Goal: Task Accomplishment & Management: Complete application form

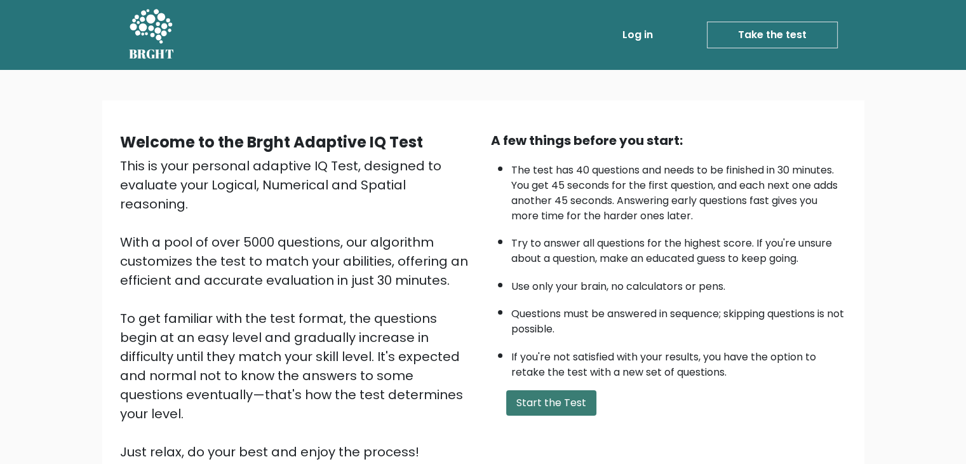
click at [547, 395] on button "Start the Test" at bounding box center [551, 402] width 90 height 25
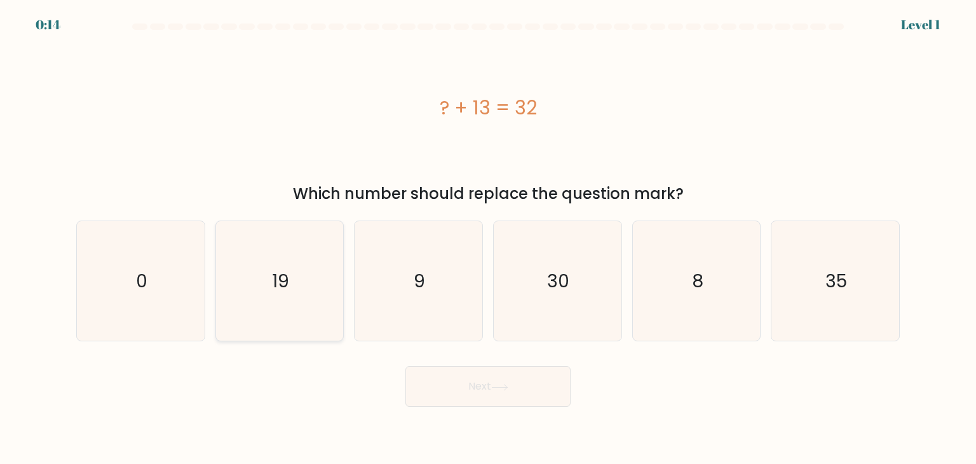
click at [252, 291] on icon "19" at bounding box center [279, 280] width 119 height 119
click at [488, 238] on input "b. 19" at bounding box center [488, 235] width 1 height 6
radio input "true"
click at [473, 372] on button "Next" at bounding box center [487, 386] width 165 height 41
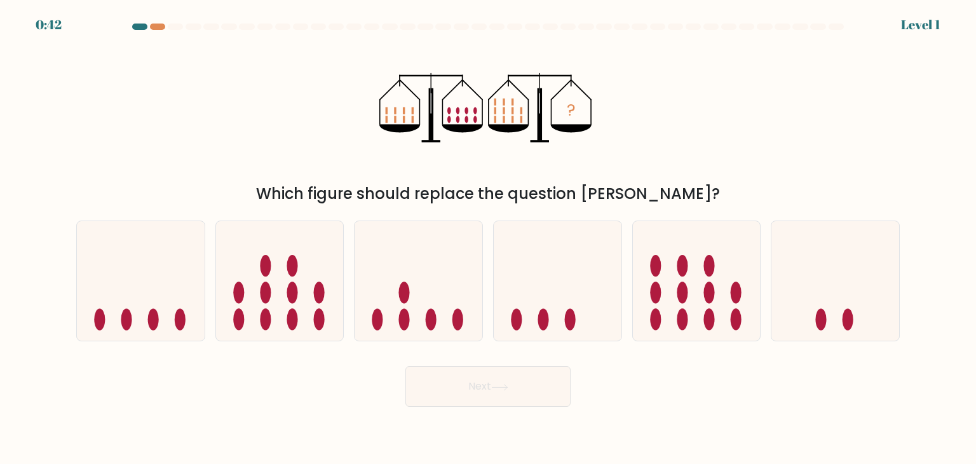
click at [253, 154] on div "? Which figure should replace the question mark?" at bounding box center [488, 121] width 839 height 167
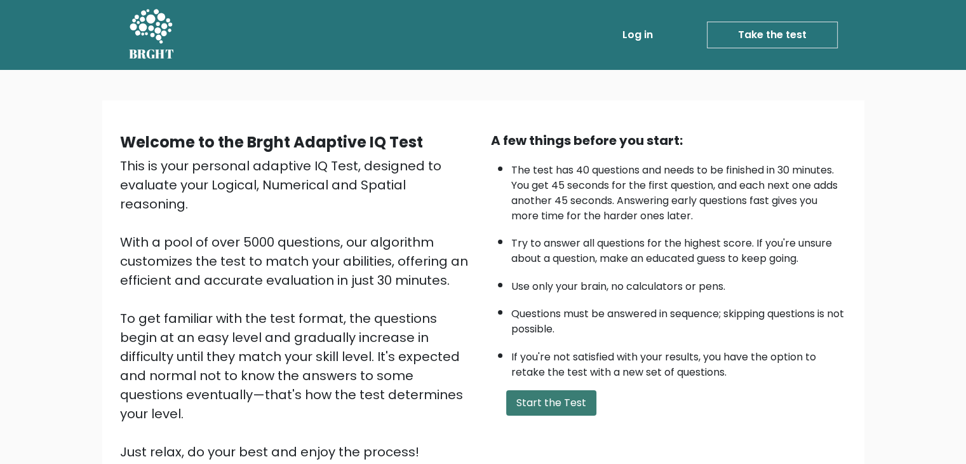
drag, startPoint x: 555, startPoint y: 380, endPoint x: 548, endPoint y: 388, distance: 9.9
click at [554, 381] on div "A few things before you start: The test has 40 questions and needs to be finish…" at bounding box center [669, 296] width 371 height 330
click at [548, 390] on button "Start the Test" at bounding box center [551, 402] width 90 height 25
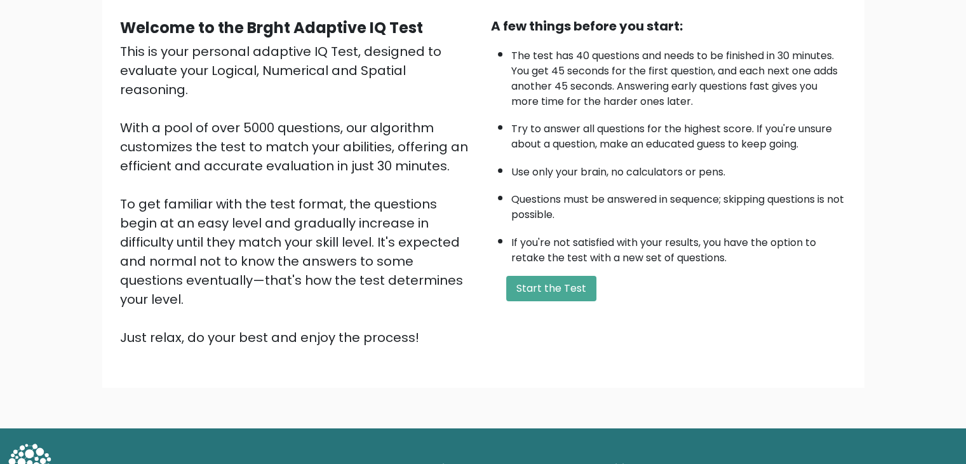
scroll to position [118, 0]
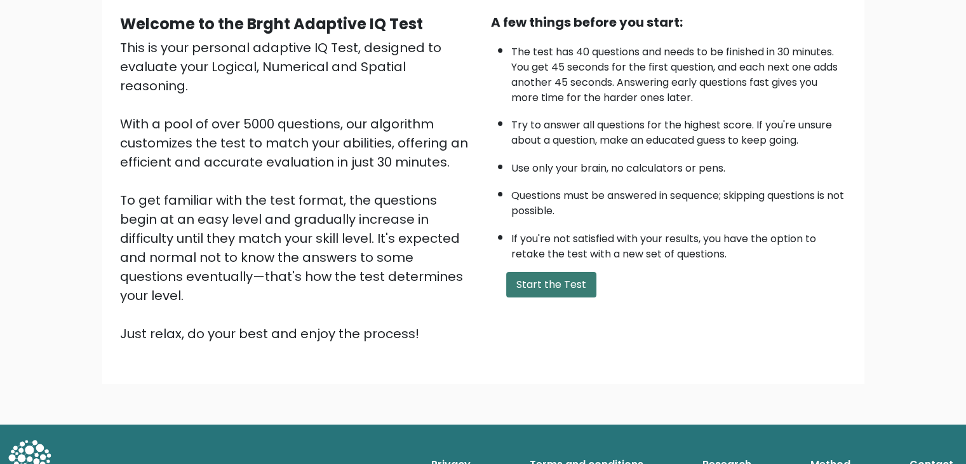
click at [569, 273] on button "Start the Test" at bounding box center [551, 284] width 90 height 25
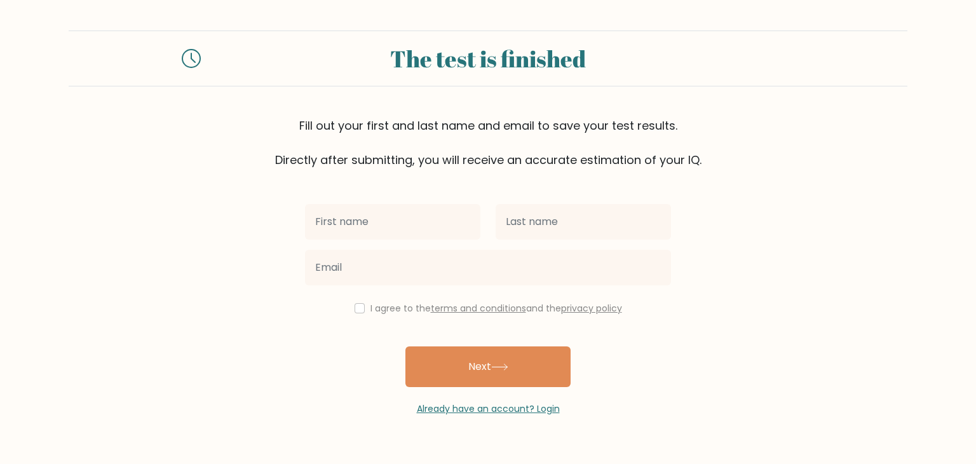
click at [356, 313] on div "I agree to the terms and conditions and the privacy policy" at bounding box center [487, 308] width 381 height 15
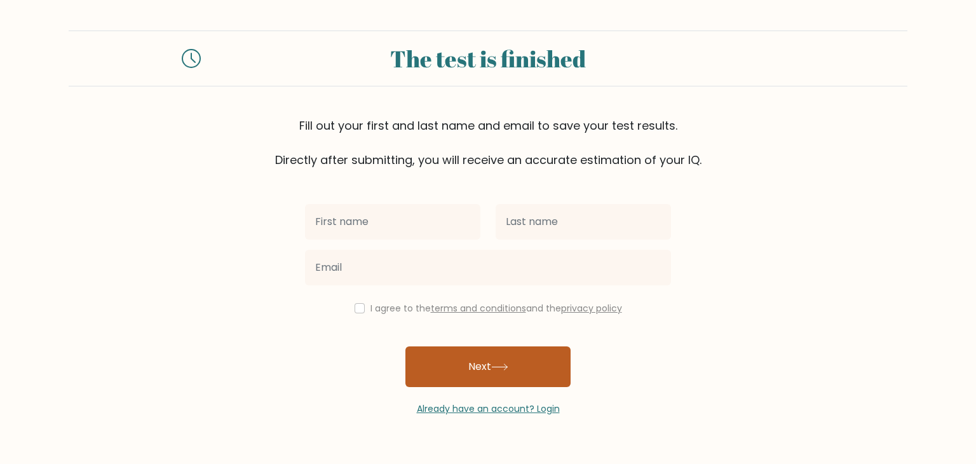
click at [470, 346] on button "Next" at bounding box center [487, 366] width 165 height 41
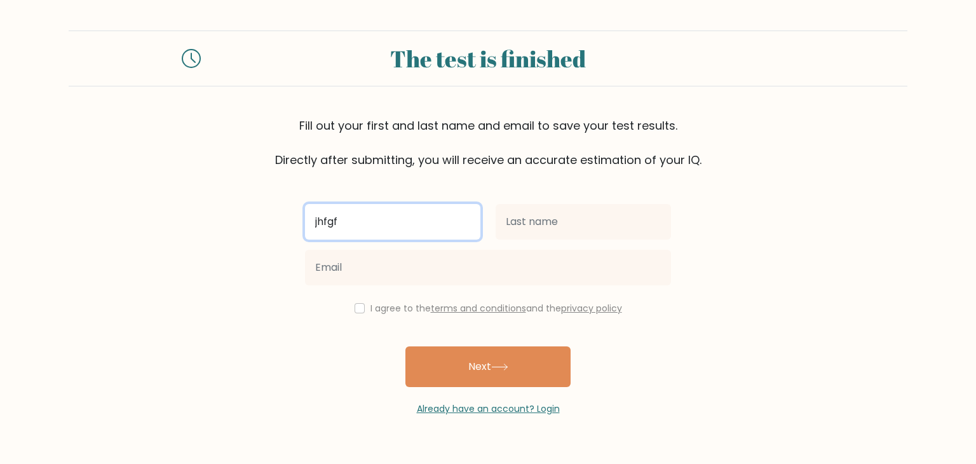
type input "jhfgf"
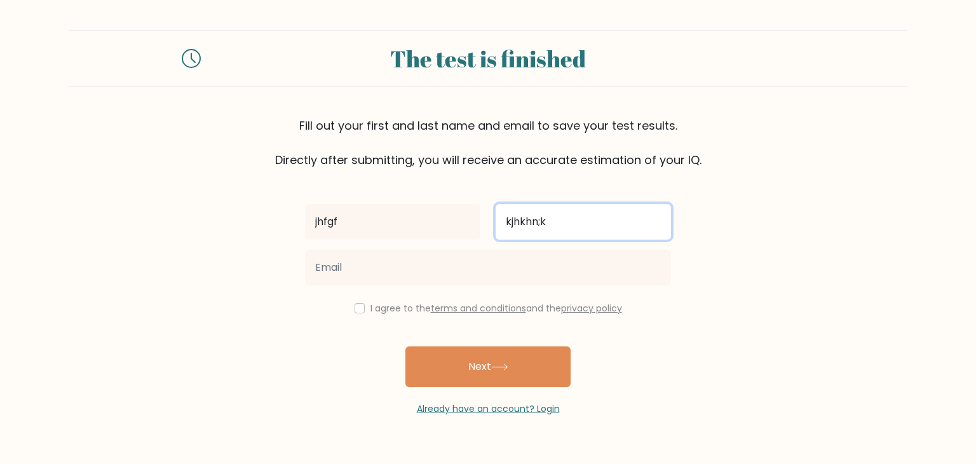
type input "kjhkhn;k"
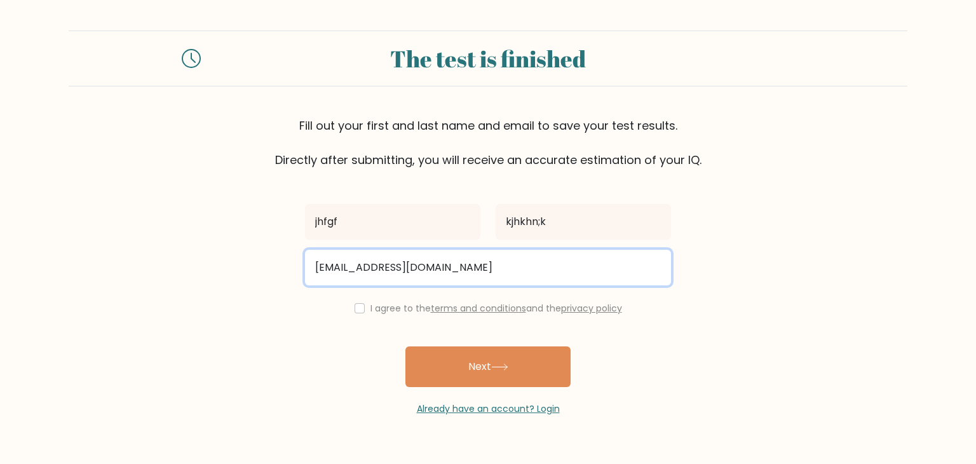
type input "mjgkjg@gmail.com"
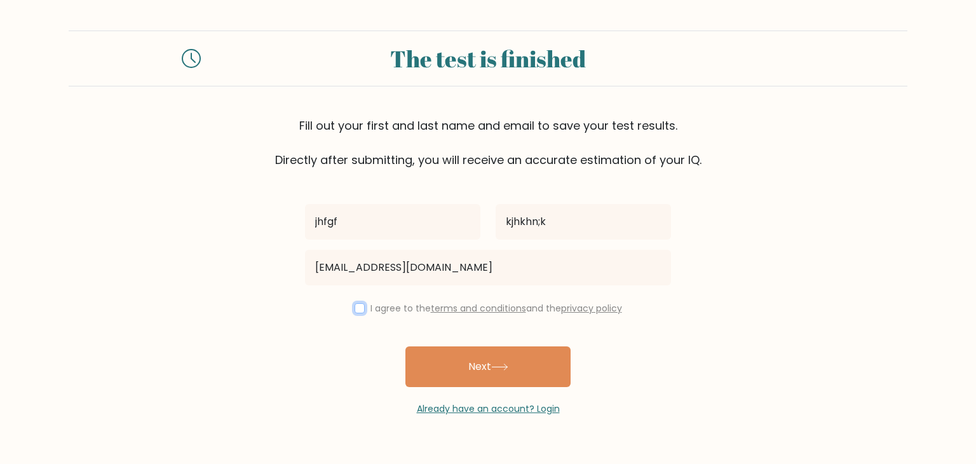
click at [355, 310] on input "checkbox" at bounding box center [360, 308] width 10 height 10
checkbox input "true"
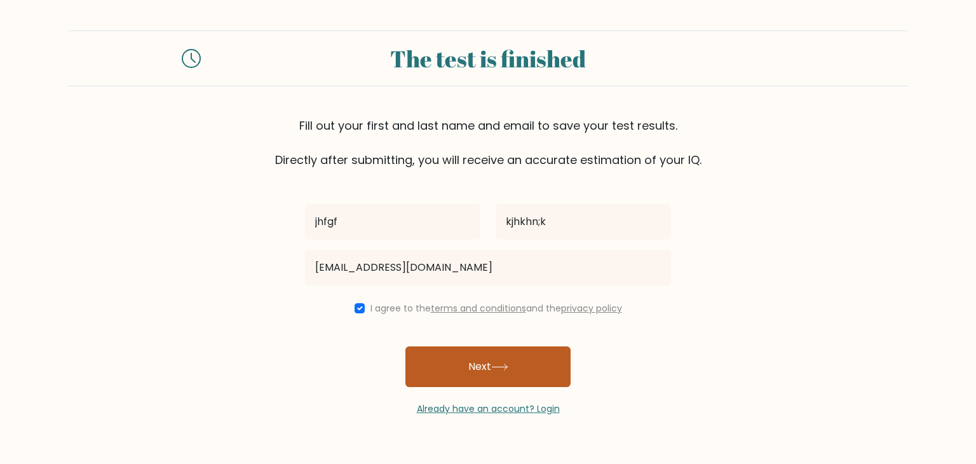
click at [474, 349] on button "Next" at bounding box center [487, 366] width 165 height 41
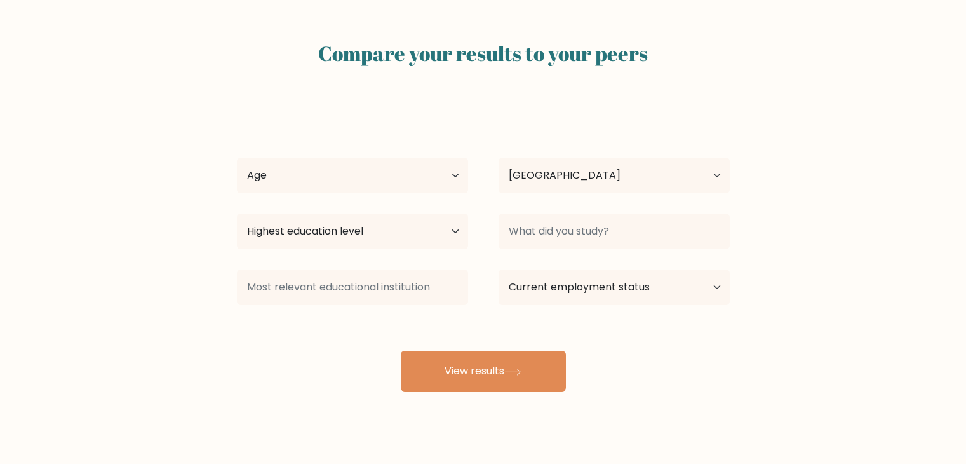
select select "PH"
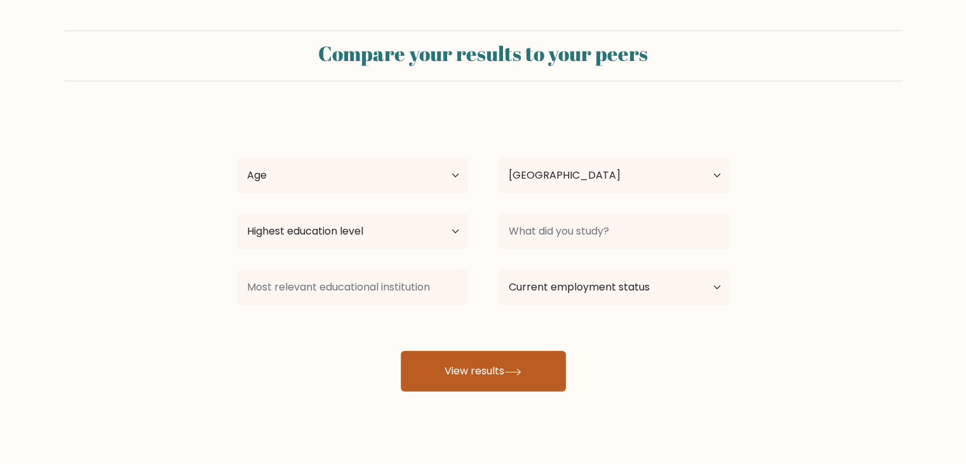
click at [450, 368] on button "View results" at bounding box center [483, 371] width 165 height 41
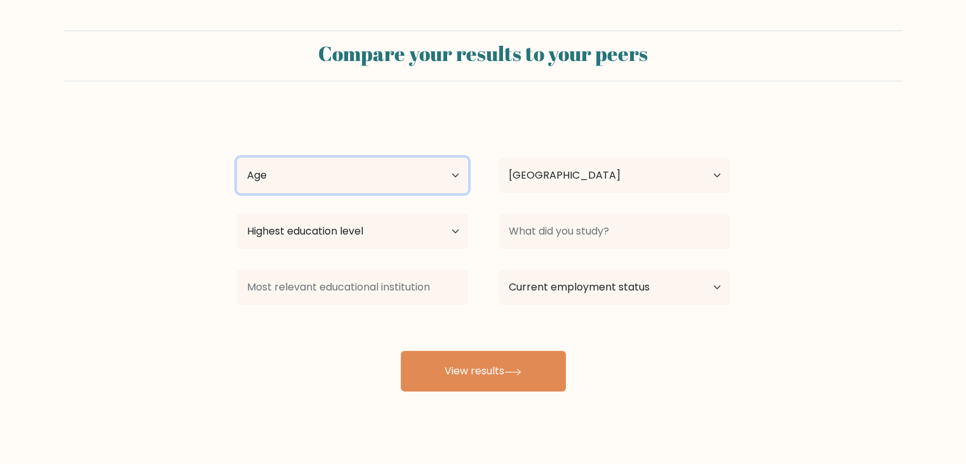
click at [450, 168] on select "Age Under [DEMOGRAPHIC_DATA] [DEMOGRAPHIC_DATA] [DEMOGRAPHIC_DATA] [DEMOGRAPHIC…" at bounding box center [352, 176] width 231 height 36
select select "25_34"
click at [237, 158] on select "Age Under [DEMOGRAPHIC_DATA] [DEMOGRAPHIC_DATA] [DEMOGRAPHIC_DATA] [DEMOGRAPHIC…" at bounding box center [352, 176] width 231 height 36
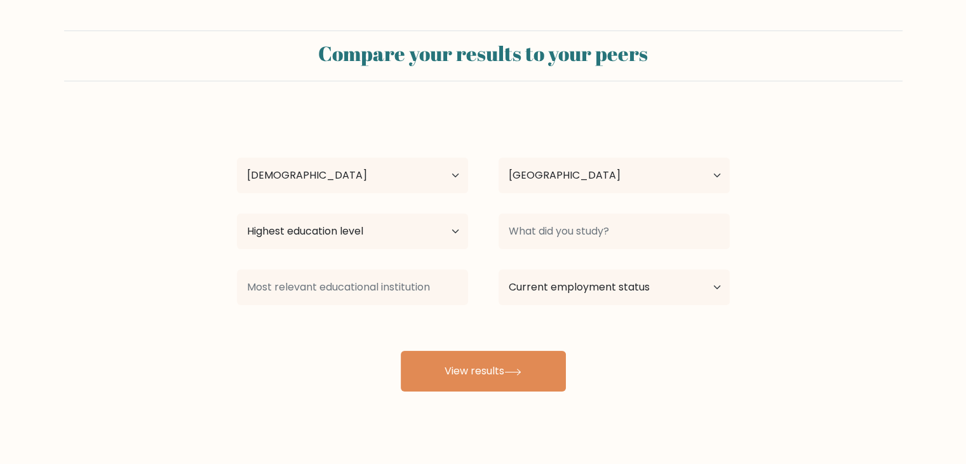
click at [617, 144] on div "jhfgf kjhkhn;k Age Under [DEMOGRAPHIC_DATA] [DEMOGRAPHIC_DATA] [DEMOGRAPHIC_DAT…" at bounding box center [483, 252] width 508 height 280
click at [596, 166] on select "Country [GEOGRAPHIC_DATA] [GEOGRAPHIC_DATA] [GEOGRAPHIC_DATA] [US_STATE] [GEOGR…" at bounding box center [614, 176] width 231 height 36
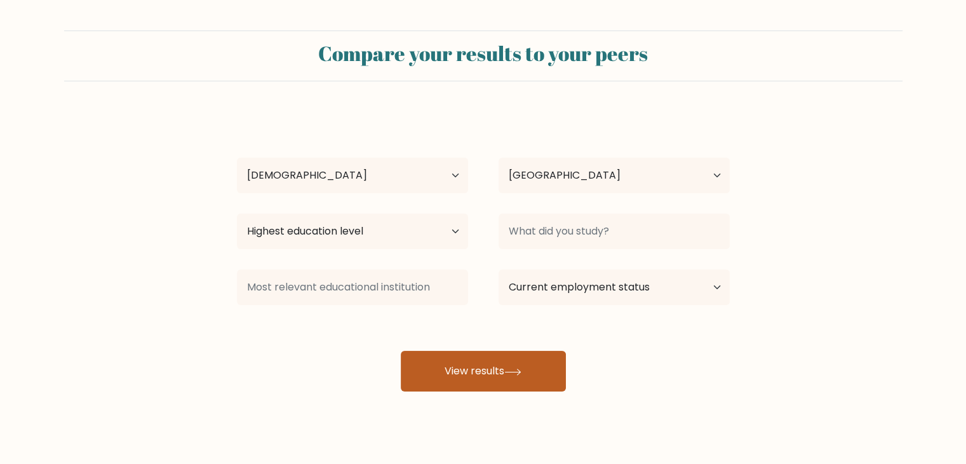
drag, startPoint x: 414, startPoint y: 390, endPoint x: 440, endPoint y: 378, distance: 27.9
click at [424, 386] on button "View results" at bounding box center [483, 371] width 165 height 41
click at [440, 377] on button "View results" at bounding box center [483, 371] width 165 height 41
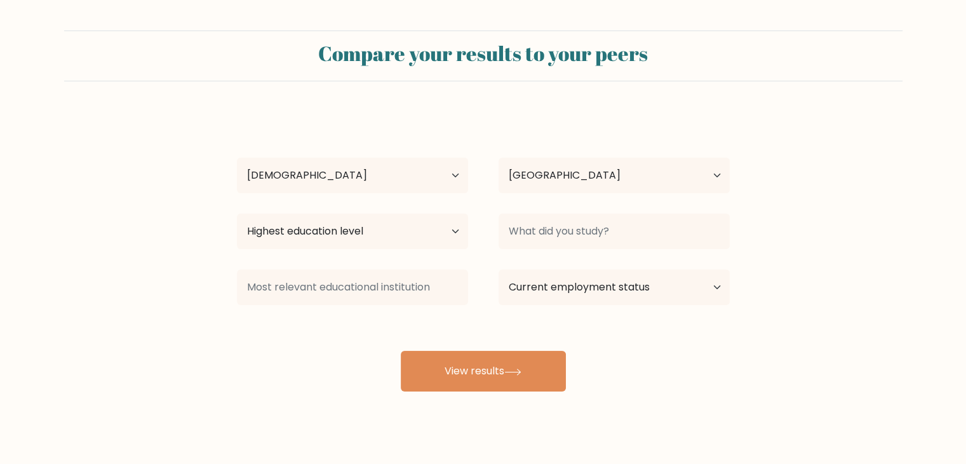
click at [432, 257] on div "jhfgf kjhkhn;k Age Under [DEMOGRAPHIC_DATA] [DEMOGRAPHIC_DATA] [DEMOGRAPHIC_DAT…" at bounding box center [483, 252] width 508 height 280
drag, startPoint x: 438, startPoint y: 238, endPoint x: 436, endPoint y: 244, distance: 6.6
click at [438, 238] on select "Highest education level No schooling Primary Lower Secondary Upper Secondary Oc…" at bounding box center [352, 232] width 231 height 36
select select "primary"
click at [237, 214] on select "Highest education level No schooling Primary Lower Secondary Upper Secondary Oc…" at bounding box center [352, 232] width 231 height 36
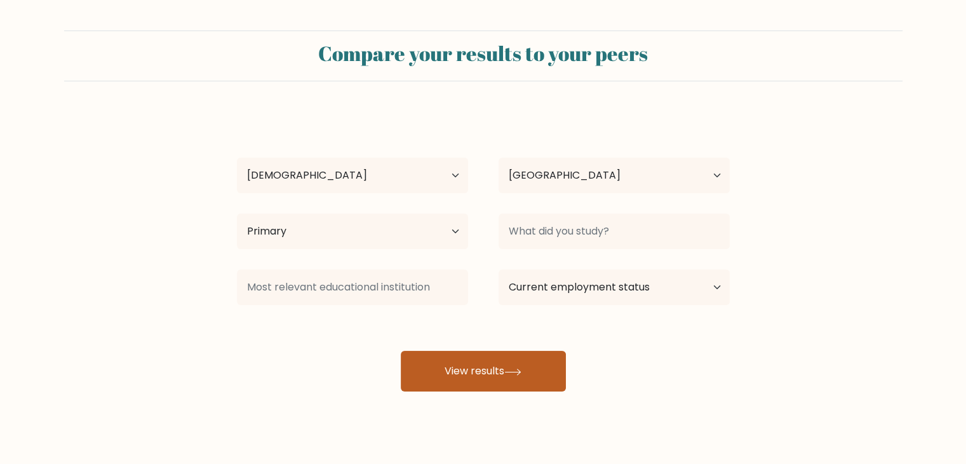
drag, startPoint x: 494, startPoint y: 400, endPoint x: 515, endPoint y: 374, distance: 33.8
click at [508, 383] on div "Compare your results to your peers jhfgf kjhkhn;k Age Under 18 years old 18-24 …" at bounding box center [483, 241] width 966 height 482
click at [515, 373] on icon at bounding box center [513, 372] width 17 height 7
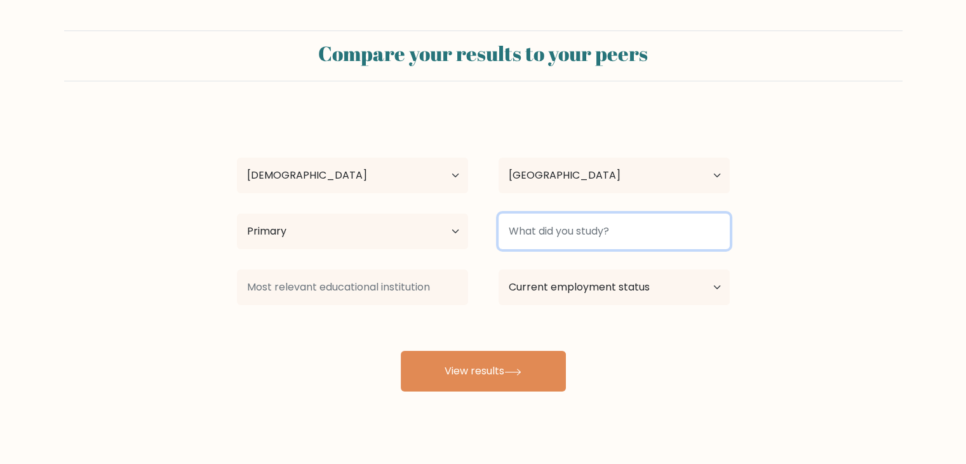
click at [632, 235] on input at bounding box center [614, 232] width 231 height 36
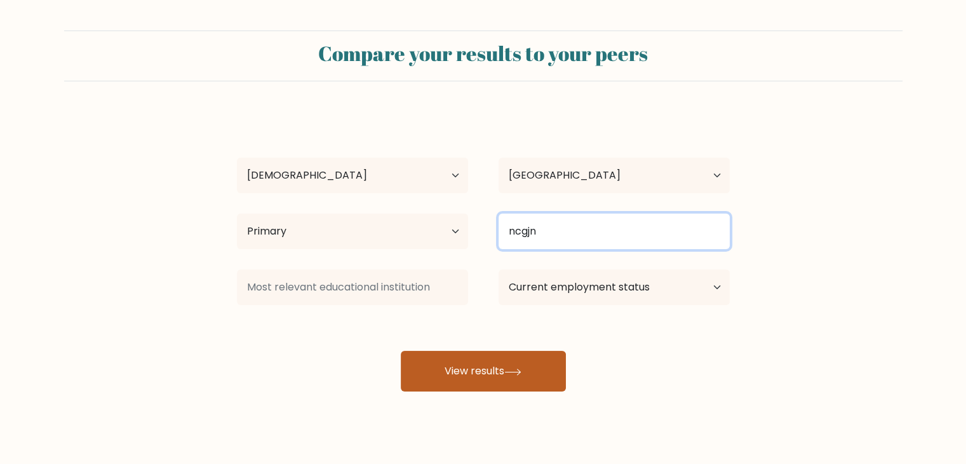
type input "ncgjn"
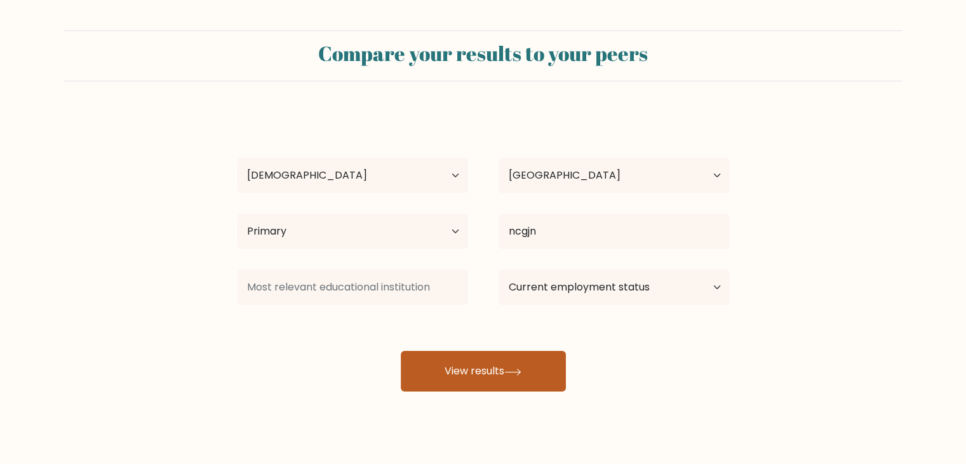
click at [550, 384] on button "View results" at bounding box center [483, 371] width 165 height 41
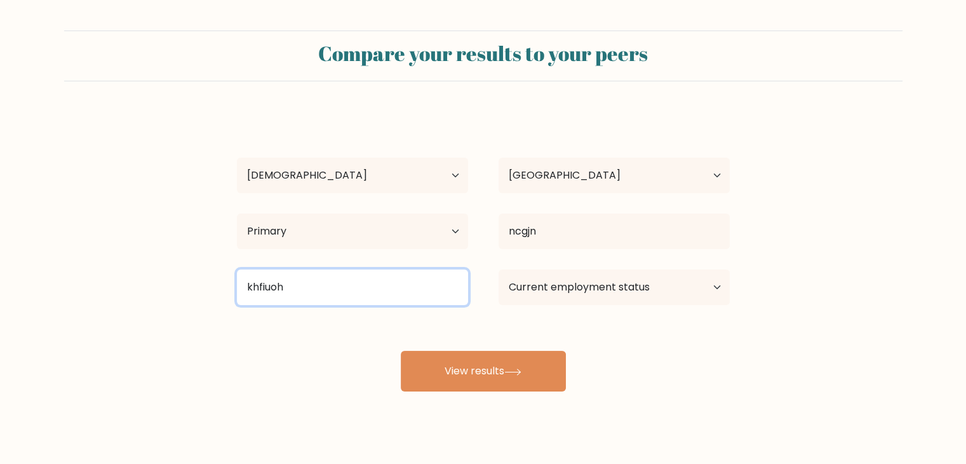
type input "khfiuoh"
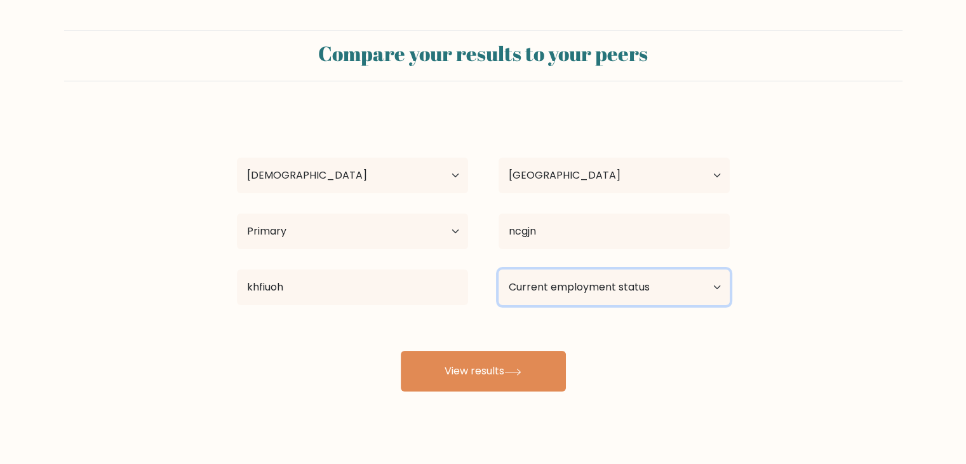
click at [627, 295] on select "Current employment status Employed Student Retired Other / prefer not to answer" at bounding box center [614, 287] width 231 height 36
click at [449, 399] on div "Compare your results to your peers jhfgf kjhkhn;k Age Under 18 years old 18-24 …" at bounding box center [483, 241] width 966 height 482
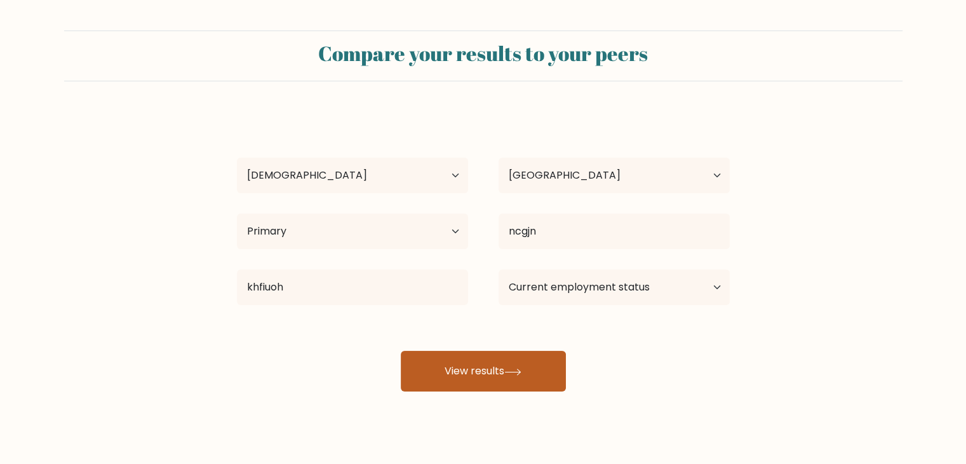
click at [459, 380] on button "View results" at bounding box center [483, 371] width 165 height 41
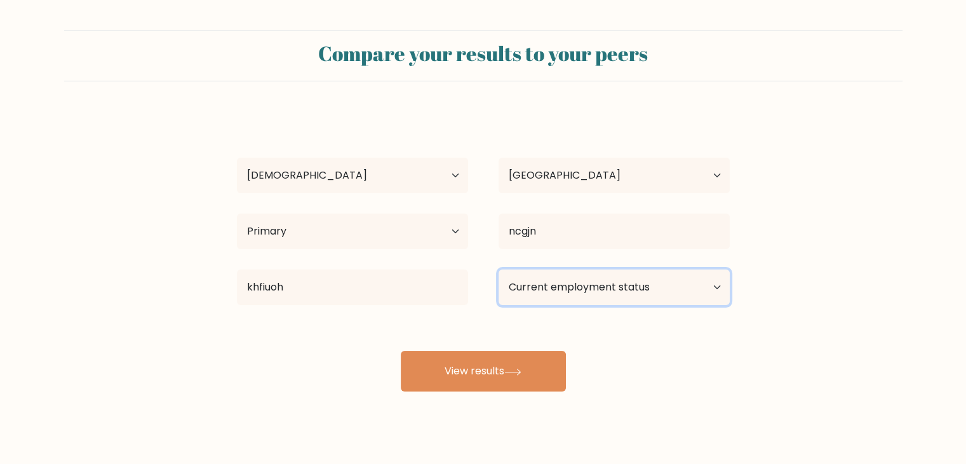
click at [608, 275] on select "Current employment status Employed Student Retired Other / prefer not to answer" at bounding box center [614, 287] width 231 height 36
select select "student"
click at [499, 269] on select "Current employment status Employed Student Retired Other / prefer not to answer" at bounding box center [614, 287] width 231 height 36
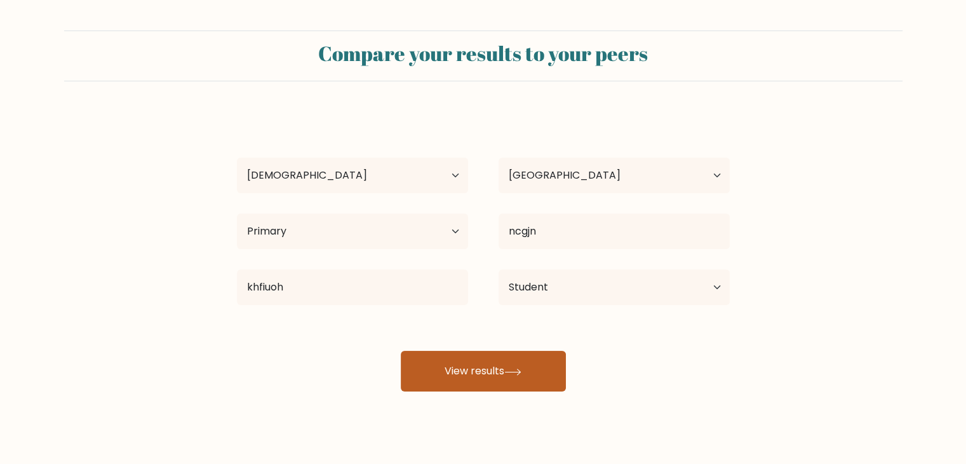
click at [502, 372] on button "View results" at bounding box center [483, 371] width 165 height 41
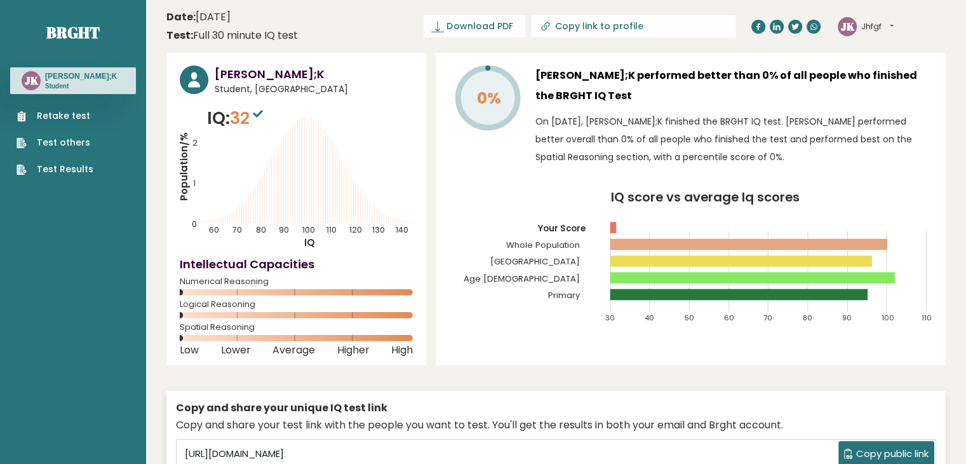
click at [86, 112] on link "Retake test" at bounding box center [55, 115] width 77 height 13
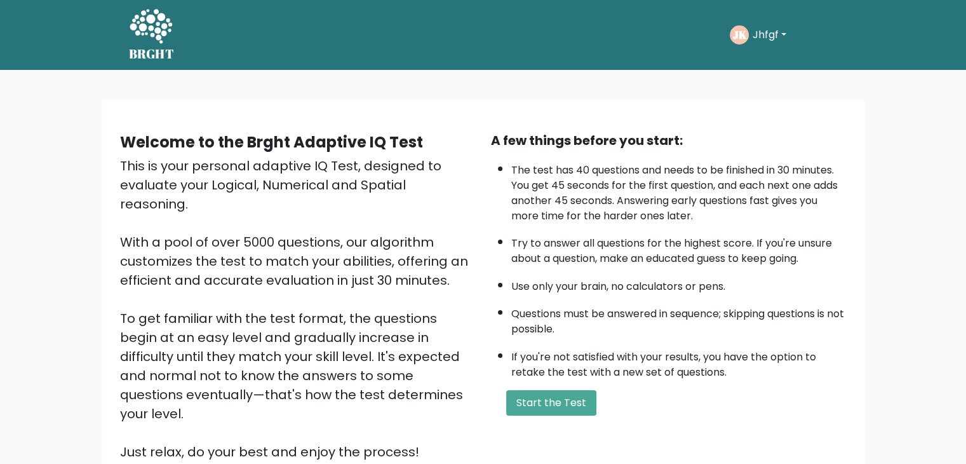
click at [783, 29] on button "Jhfgf" at bounding box center [769, 35] width 41 height 17
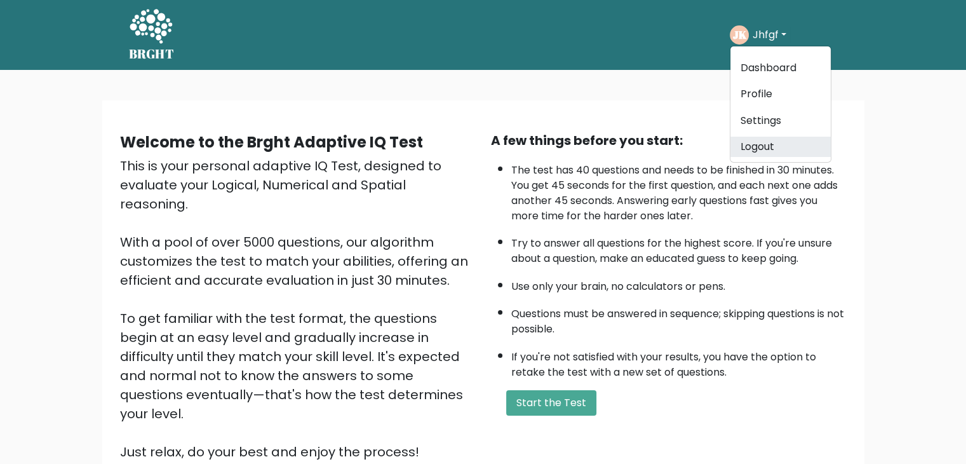
click at [767, 142] on link "Logout" at bounding box center [781, 147] width 100 height 20
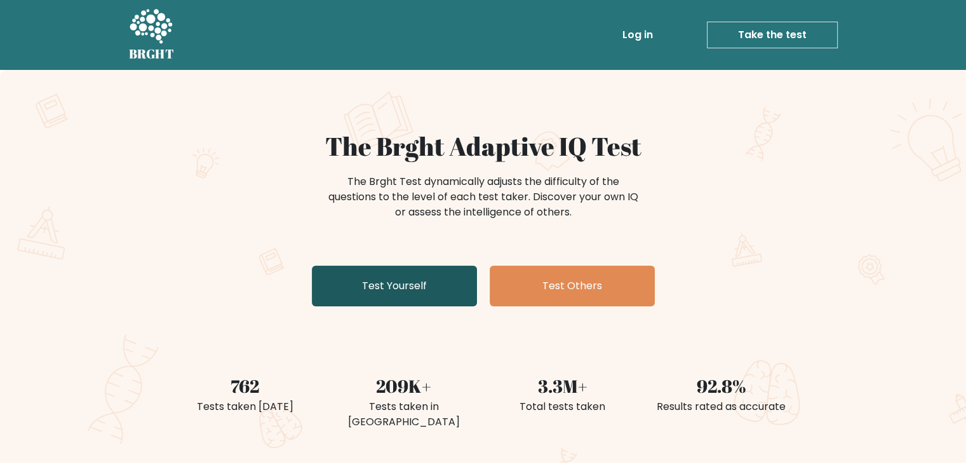
click at [442, 296] on link "Test Yourself" at bounding box center [394, 286] width 165 height 41
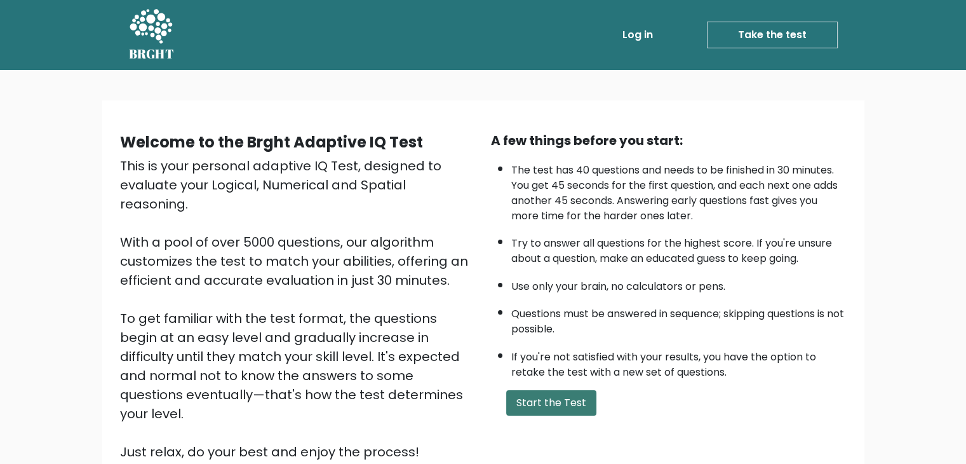
click at [531, 407] on button "Start the Test" at bounding box center [551, 402] width 90 height 25
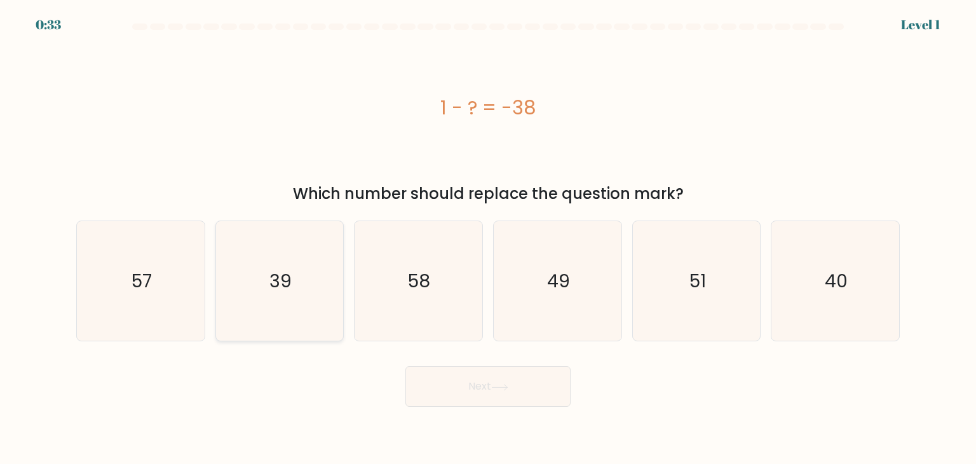
click at [322, 271] on icon "39" at bounding box center [279, 280] width 119 height 119
click at [488, 238] on input "b. 39" at bounding box center [488, 235] width 1 height 6
radio input "true"
click at [548, 377] on button "Next" at bounding box center [487, 386] width 165 height 41
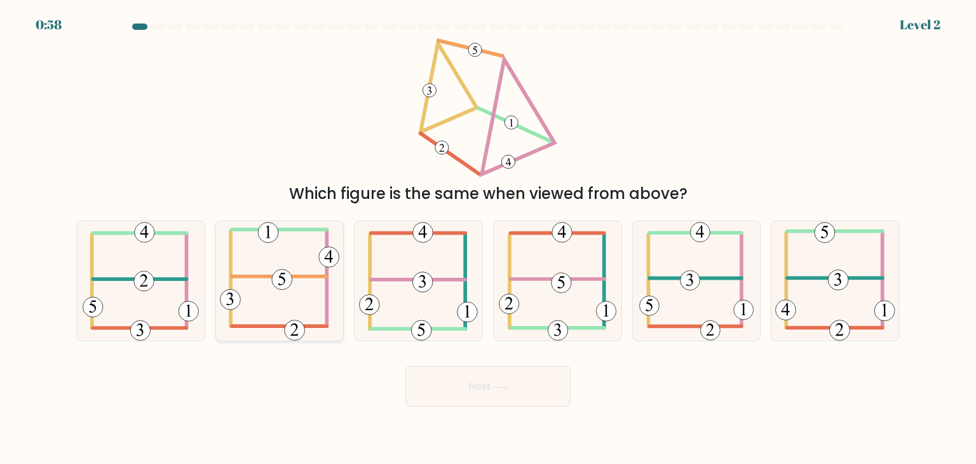
click at [316, 299] on icon at bounding box center [279, 280] width 119 height 119
click at [488, 238] on input "b." at bounding box center [488, 235] width 1 height 6
radio input "true"
click at [484, 374] on button "Next" at bounding box center [487, 386] width 165 height 41
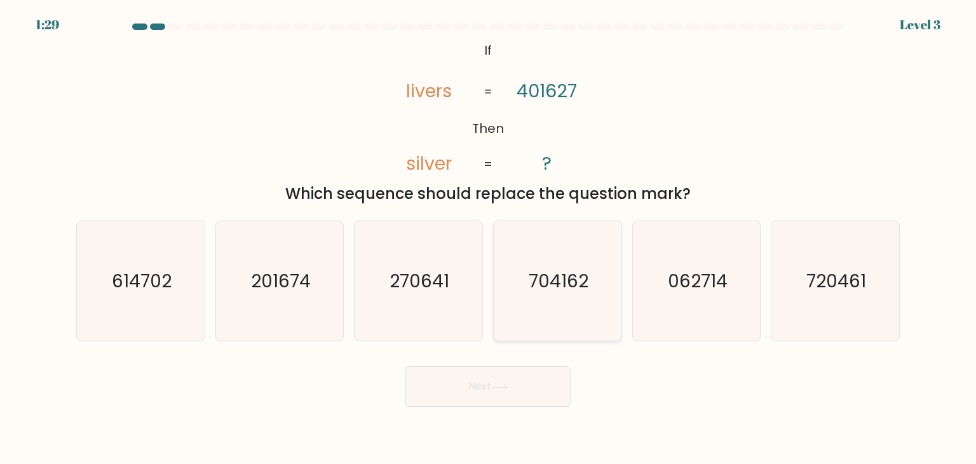
click at [597, 293] on icon "704162" at bounding box center [557, 280] width 119 height 119
click at [489, 238] on input "d. 704162" at bounding box center [488, 235] width 1 height 6
radio input "true"
click at [498, 384] on icon at bounding box center [499, 387] width 17 height 7
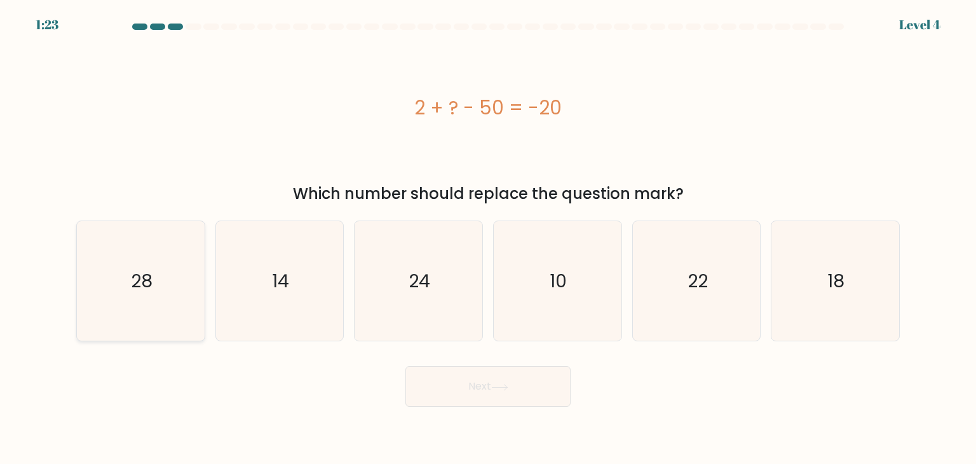
click at [126, 257] on icon "28" at bounding box center [140, 280] width 119 height 119
click at [488, 238] on input "a. 28" at bounding box center [488, 235] width 1 height 6
radio input "true"
click at [487, 367] on button "Next" at bounding box center [487, 386] width 165 height 41
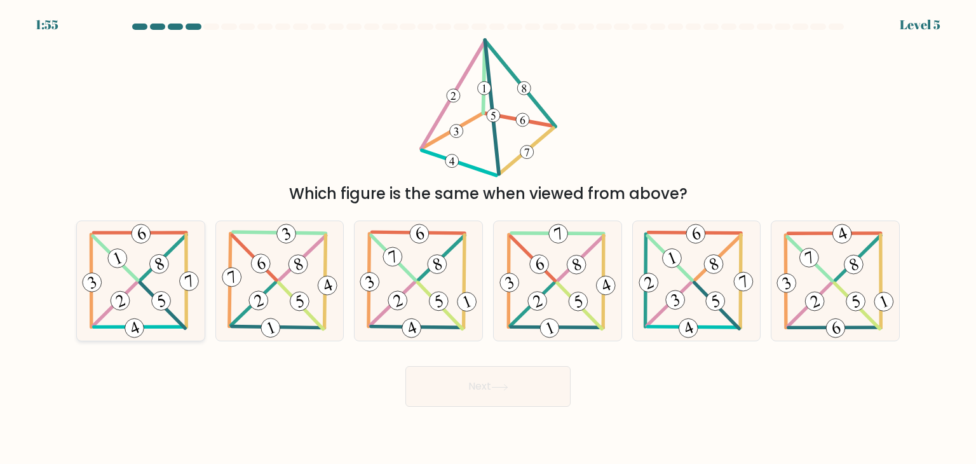
click at [165, 290] on icon at bounding box center [140, 280] width 123 height 119
click at [488, 238] on input "a." at bounding box center [488, 235] width 1 height 6
radio input "true"
click at [538, 393] on button "Next" at bounding box center [487, 386] width 165 height 41
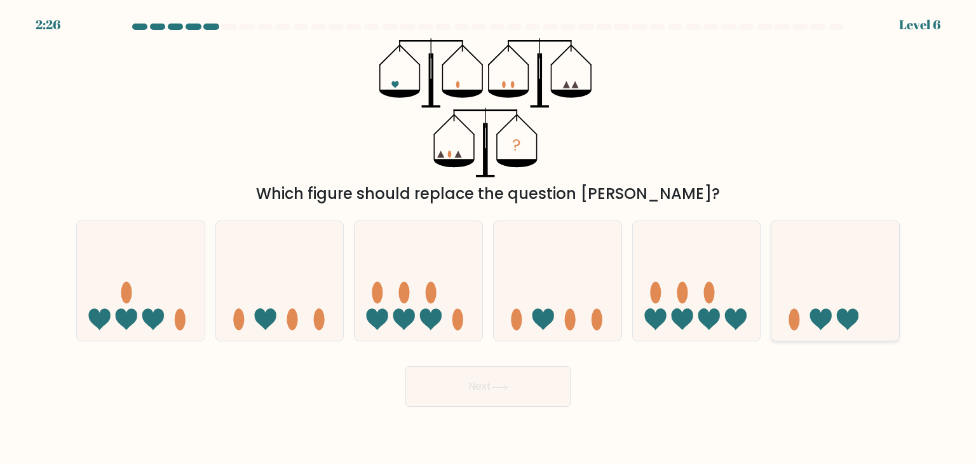
click at [851, 320] on icon at bounding box center [848, 320] width 22 height 22
click at [489, 238] on input "f." at bounding box center [488, 235] width 1 height 6
radio input "true"
click at [532, 329] on icon at bounding box center [558, 280] width 128 height 105
click at [489, 238] on input "d." at bounding box center [488, 235] width 1 height 6
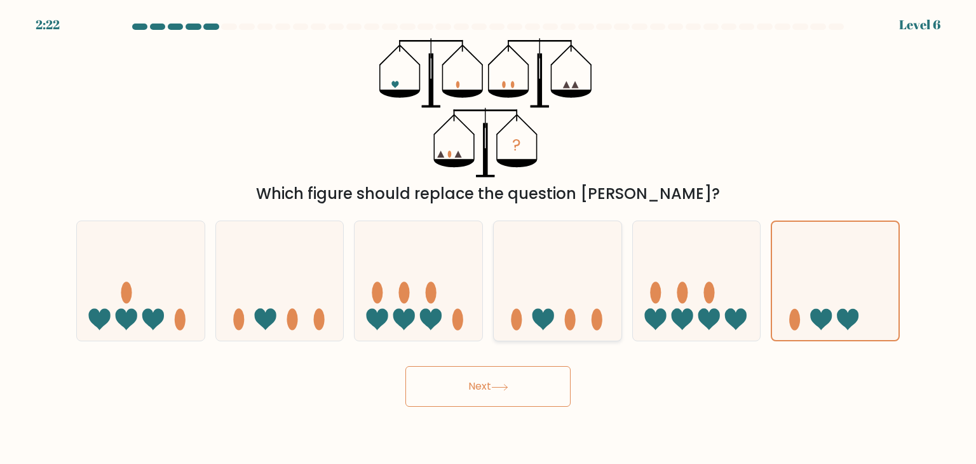
radio input "true"
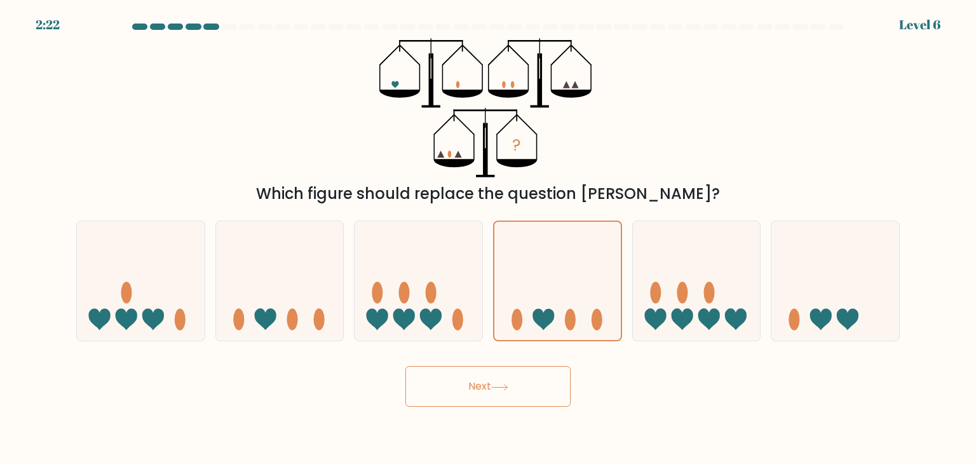
click at [515, 378] on button "Next" at bounding box center [487, 386] width 165 height 41
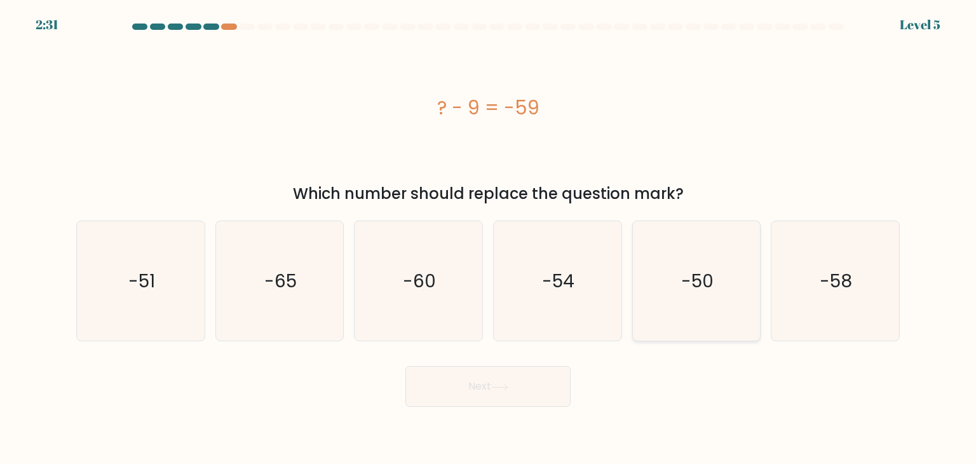
click at [658, 304] on icon "-50" at bounding box center [696, 280] width 119 height 119
click at [489, 238] on input "e. -50" at bounding box center [488, 235] width 1 height 6
radio input "true"
click at [527, 381] on button "Next" at bounding box center [487, 386] width 165 height 41
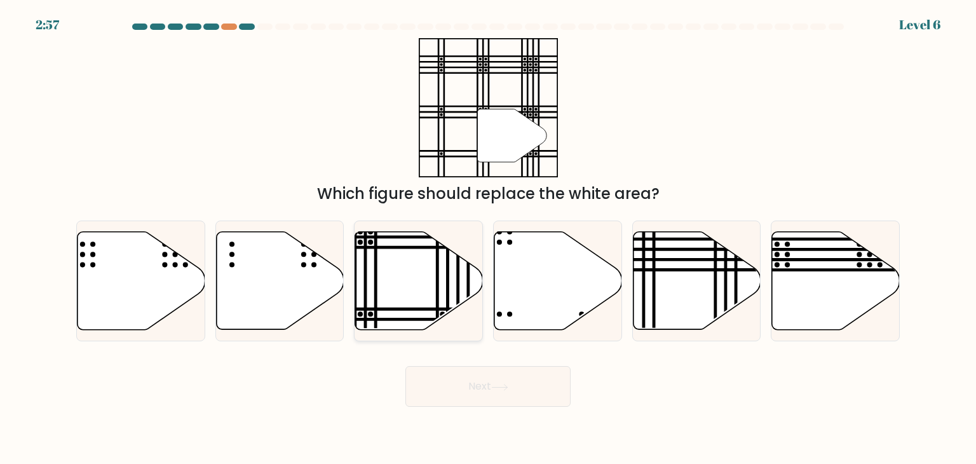
click at [365, 293] on line at bounding box center [365, 228] width 0 height 257
click at [488, 238] on input "c." at bounding box center [488, 235] width 1 height 6
radio input "true"
click at [455, 379] on button "Next" at bounding box center [487, 386] width 165 height 41
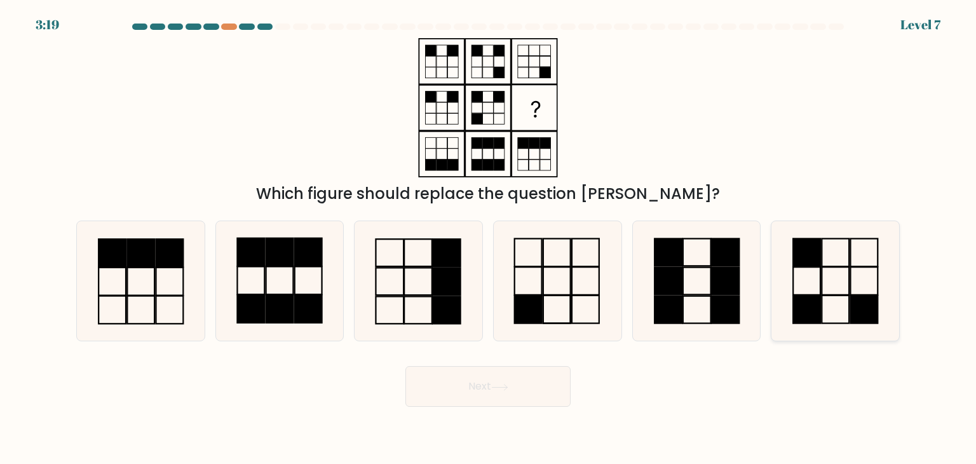
click at [851, 266] on rect at bounding box center [864, 253] width 27 height 28
click at [489, 238] on input "f." at bounding box center [488, 235] width 1 height 6
radio input "true"
click at [506, 392] on button "Next" at bounding box center [487, 386] width 165 height 41
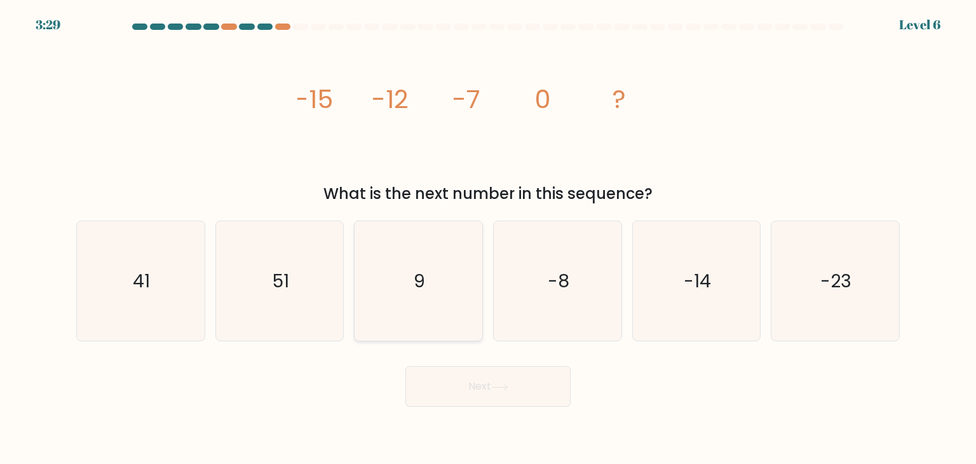
click at [458, 323] on icon "9" at bounding box center [417, 280] width 119 height 119
click at [488, 238] on input "c. 9" at bounding box center [488, 235] width 1 height 6
radio input "true"
click at [478, 390] on button "Next" at bounding box center [487, 386] width 165 height 41
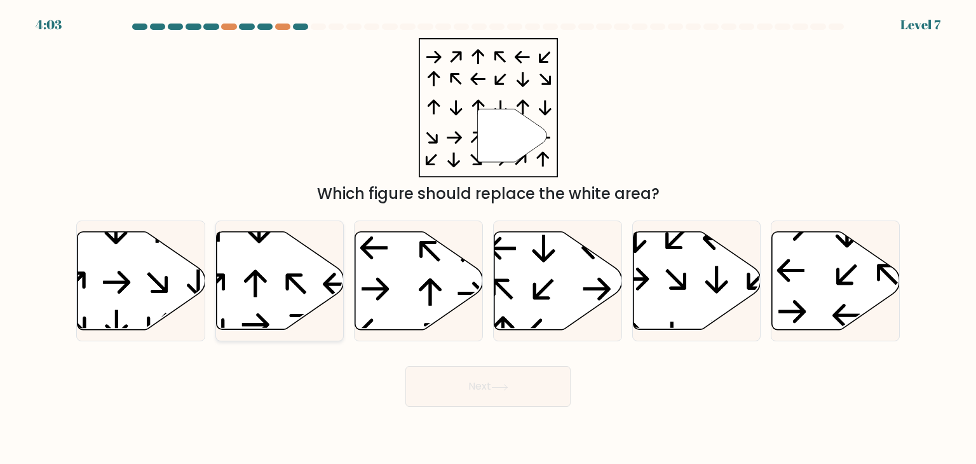
click at [292, 318] on icon at bounding box center [280, 281] width 128 height 98
click at [488, 238] on input "b." at bounding box center [488, 235] width 1 height 6
radio input "true"
click at [496, 376] on button "Next" at bounding box center [487, 386] width 165 height 41
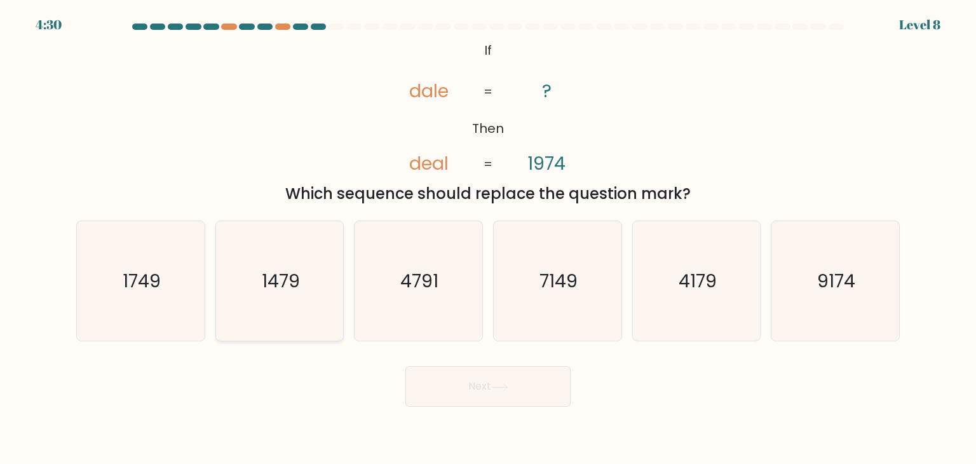
click at [287, 327] on icon "1479" at bounding box center [279, 280] width 119 height 119
click at [488, 238] on input "b. 1479" at bounding box center [488, 235] width 1 height 6
radio input "true"
click at [456, 376] on button "Next" at bounding box center [487, 386] width 165 height 41
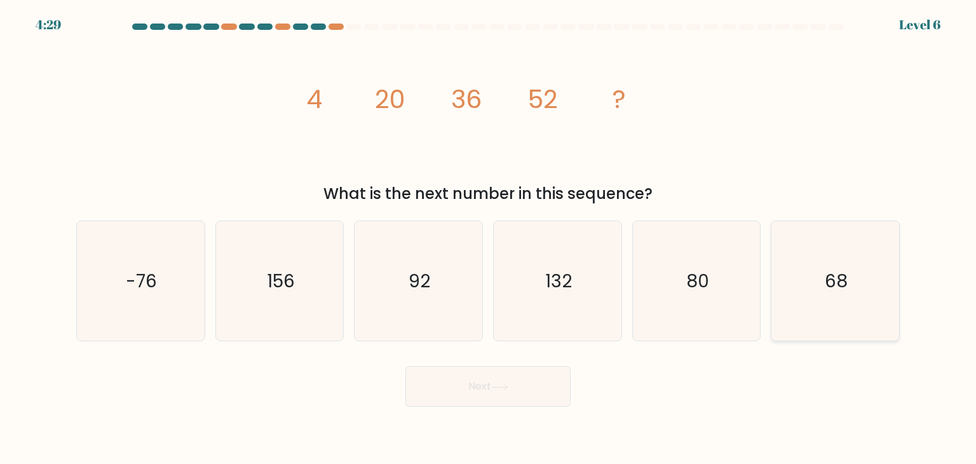
click at [850, 252] on icon "68" at bounding box center [834, 280] width 119 height 119
click at [489, 238] on input "f. 68" at bounding box center [488, 235] width 1 height 6
radio input "true"
click at [527, 398] on button "Next" at bounding box center [487, 386] width 165 height 41
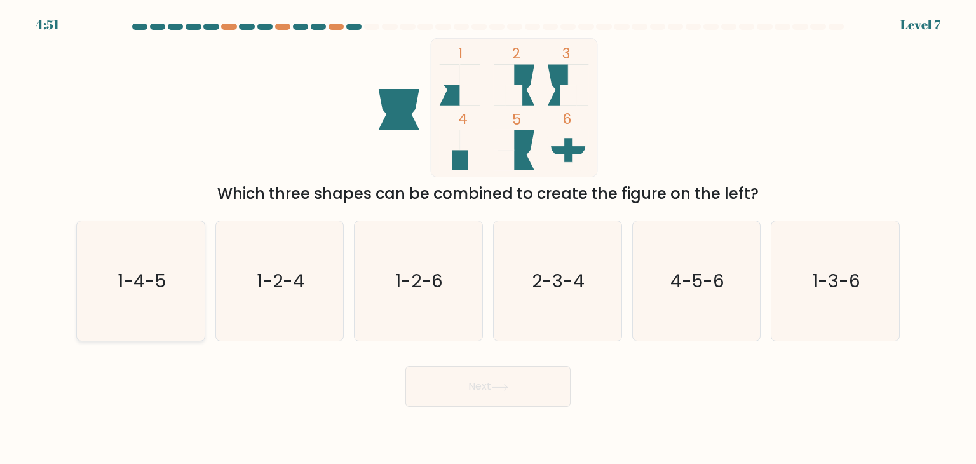
click at [177, 315] on icon "1-4-5" at bounding box center [140, 280] width 119 height 119
click at [488, 238] on input "a. 1-4-5" at bounding box center [488, 235] width 1 height 6
radio input "true"
click at [518, 392] on button "Next" at bounding box center [487, 386] width 165 height 41
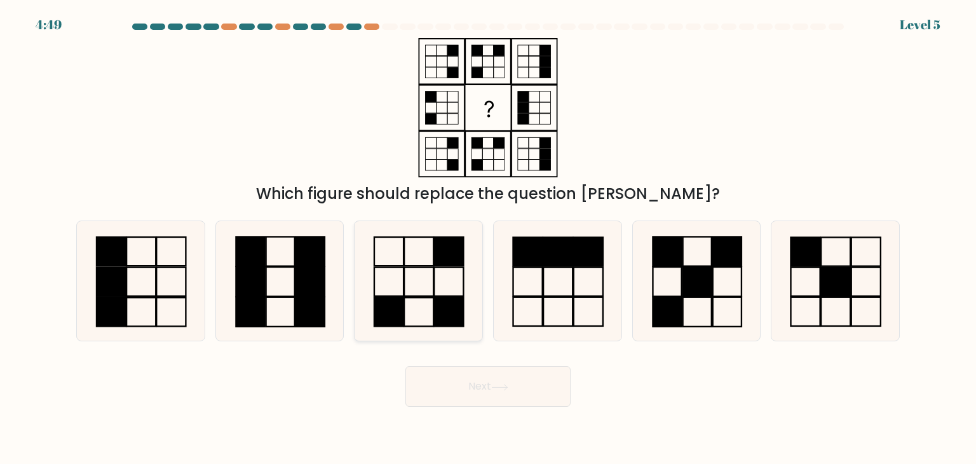
click at [432, 273] on icon at bounding box center [417, 280] width 119 height 119
click at [488, 238] on input "c." at bounding box center [488, 235] width 1 height 6
radio input "true"
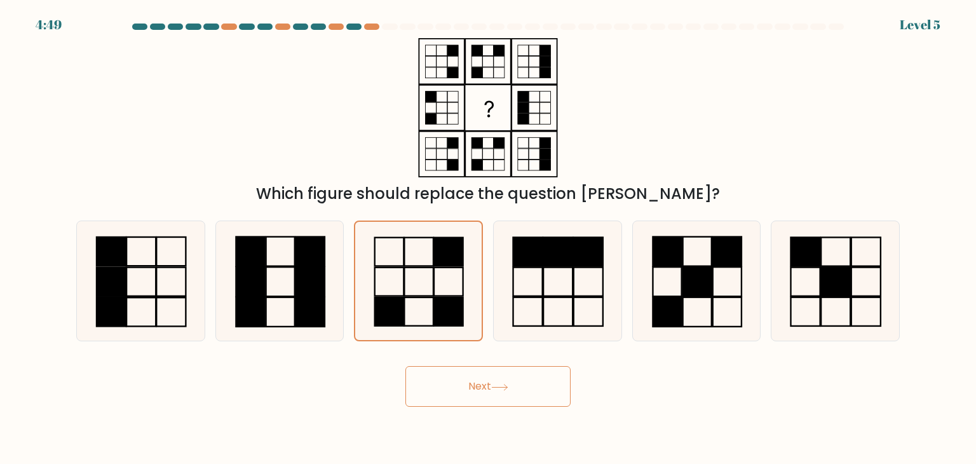
click at [458, 370] on button "Next" at bounding box center [487, 386] width 165 height 41
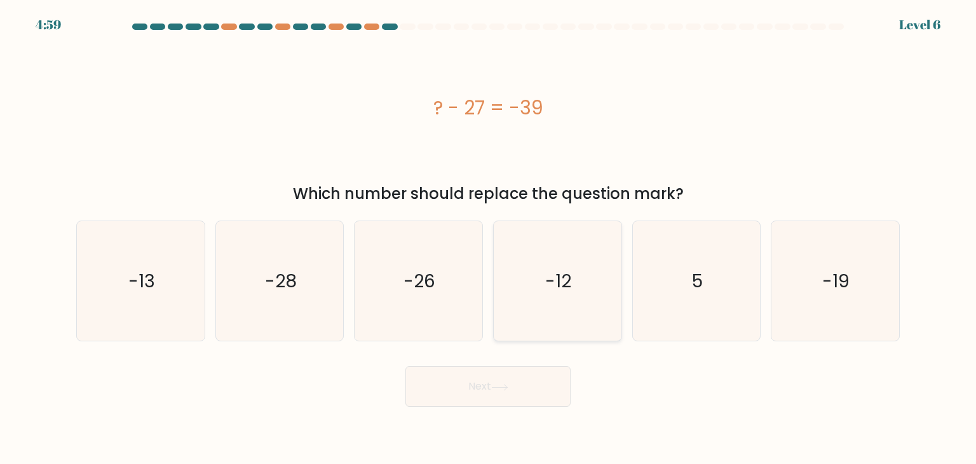
click at [611, 275] on icon "-12" at bounding box center [557, 280] width 119 height 119
click at [489, 238] on input "d. -12" at bounding box center [488, 235] width 1 height 6
radio input "true"
click at [536, 379] on button "Next" at bounding box center [487, 386] width 165 height 41
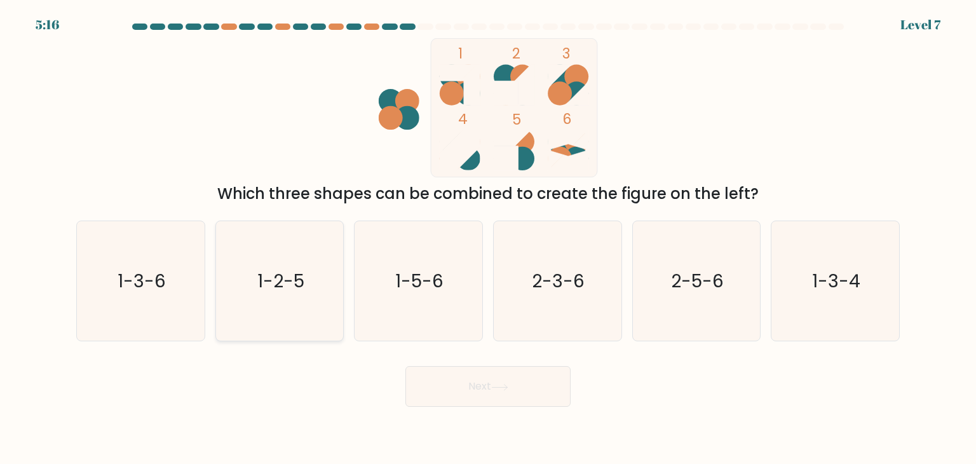
click at [317, 297] on icon "1-2-5" at bounding box center [279, 280] width 119 height 119
click at [488, 238] on input "b. 1-2-5" at bounding box center [488, 235] width 1 height 6
radio input "true"
click at [468, 383] on button "Next" at bounding box center [487, 386] width 165 height 41
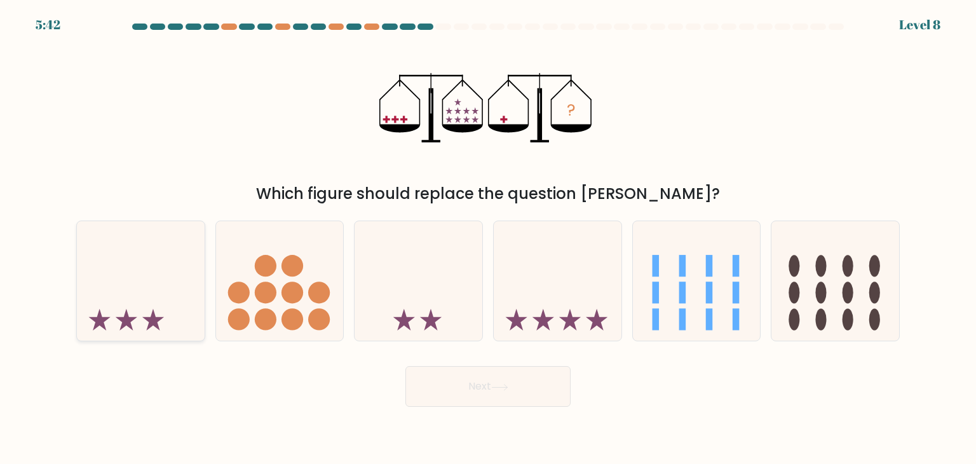
click at [150, 304] on icon at bounding box center [141, 280] width 128 height 105
click at [488, 238] on input "a." at bounding box center [488, 235] width 1 height 6
radio input "true"
click at [537, 394] on button "Next" at bounding box center [487, 386] width 165 height 41
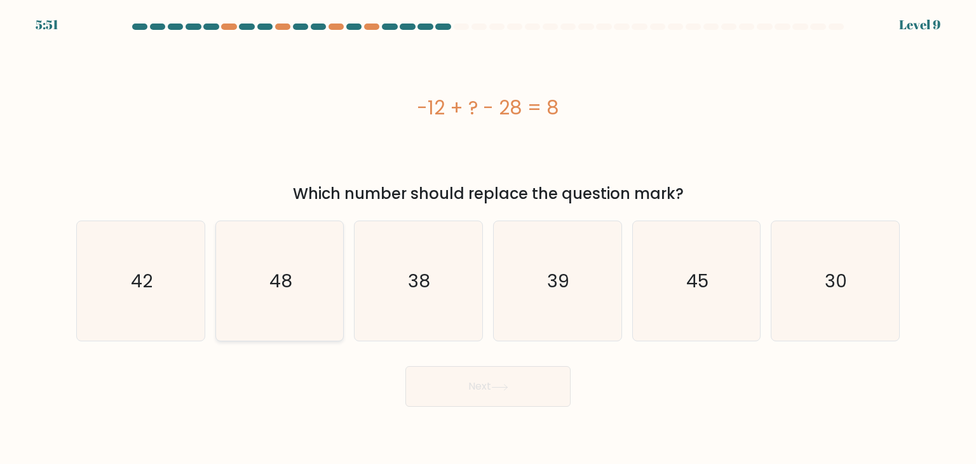
click at [247, 297] on icon "48" at bounding box center [279, 280] width 119 height 119
click at [488, 238] on input "b. 48" at bounding box center [488, 235] width 1 height 6
radio input "true"
click at [440, 387] on button "Next" at bounding box center [487, 386] width 165 height 41
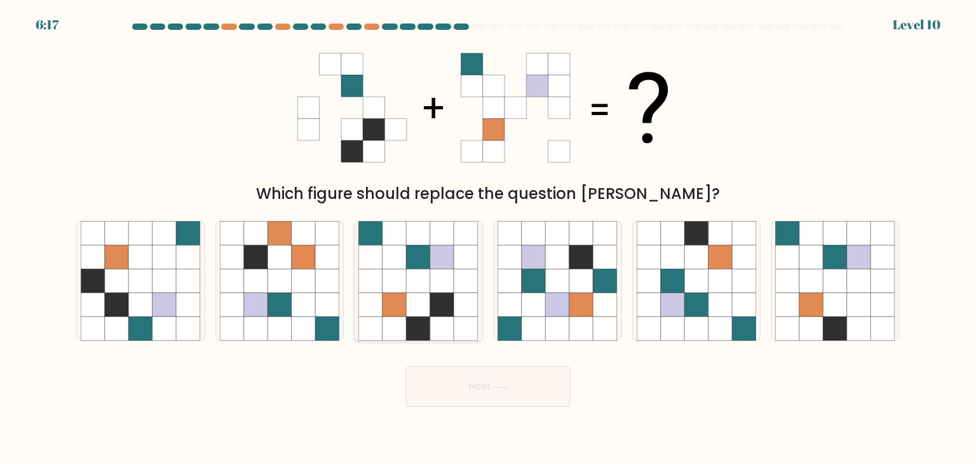
click at [417, 329] on icon at bounding box center [419, 329] width 24 height 24
click at [488, 238] on input "c." at bounding box center [488, 235] width 1 height 6
radio input "true"
click at [445, 390] on button "Next" at bounding box center [487, 386] width 165 height 41
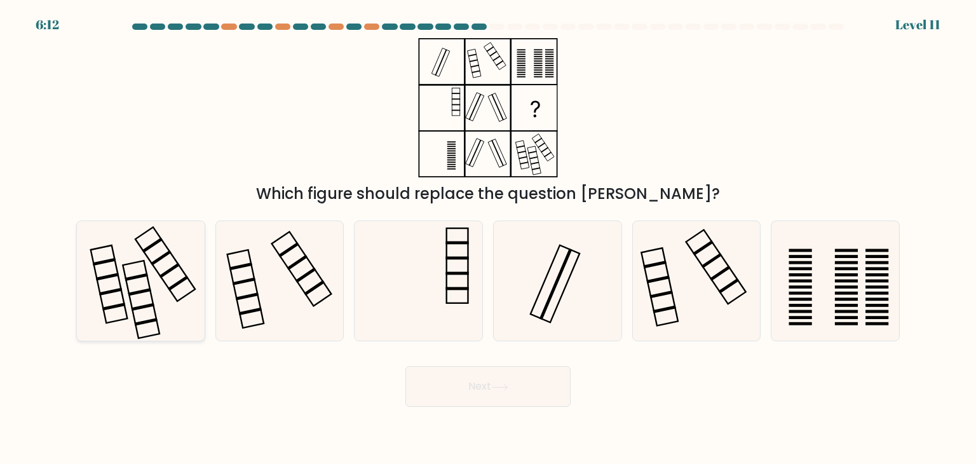
click at [177, 295] on icon at bounding box center [140, 280] width 119 height 119
click at [488, 238] on input "a." at bounding box center [488, 235] width 1 height 6
radio input "true"
click at [490, 390] on button "Next" at bounding box center [487, 386] width 165 height 41
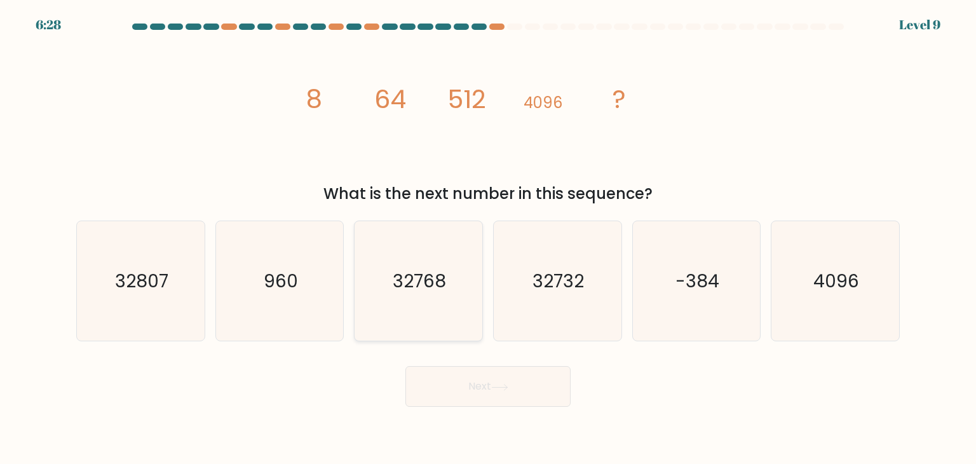
click at [448, 313] on icon "32768" at bounding box center [417, 280] width 119 height 119
click at [488, 238] on input "c. 32768" at bounding box center [488, 235] width 1 height 6
radio input "true"
click at [483, 382] on button "Next" at bounding box center [487, 386] width 165 height 41
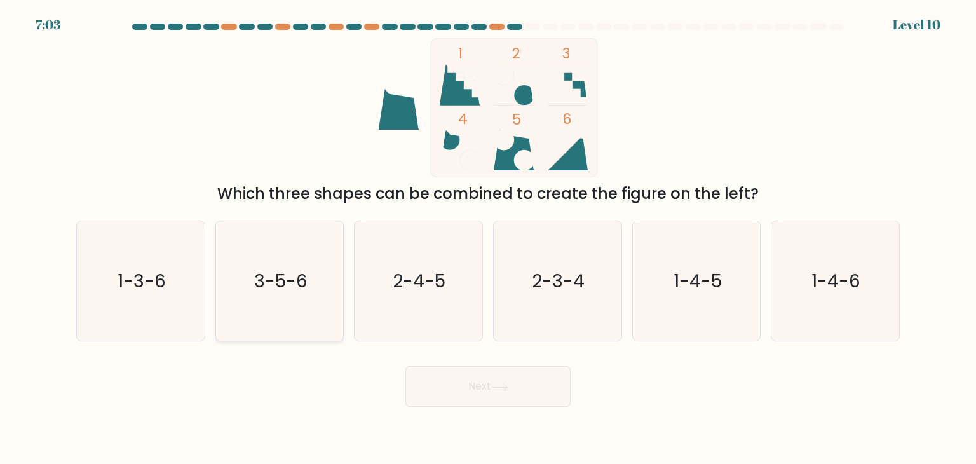
drag, startPoint x: 154, startPoint y: 308, endPoint x: 247, endPoint y: 333, distance: 96.8
click at [154, 307] on icon "1-3-6" at bounding box center [140, 280] width 119 height 119
click at [488, 238] on input "a. 1-3-6" at bounding box center [488, 235] width 1 height 6
radio input "true"
click at [553, 387] on button "Next" at bounding box center [487, 386] width 165 height 41
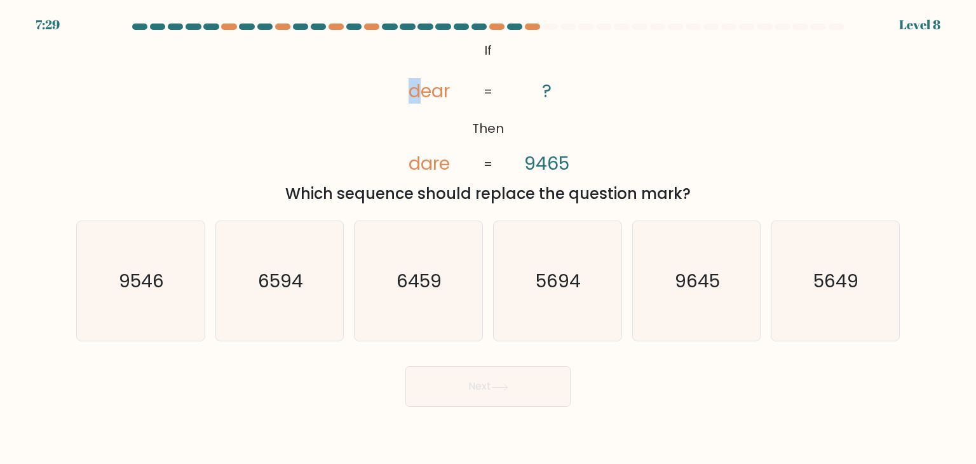
drag, startPoint x: 409, startPoint y: 90, endPoint x: 419, endPoint y: 98, distance: 14.0
click at [419, 98] on tspan "dear" at bounding box center [429, 90] width 41 height 25
drag, startPoint x: 567, startPoint y: 161, endPoint x: 560, endPoint y: 158, distance: 7.4
click at [560, 158] on tspan "9465" at bounding box center [546, 163] width 45 height 25
drag, startPoint x: 526, startPoint y: 161, endPoint x: 532, endPoint y: 163, distance: 6.8
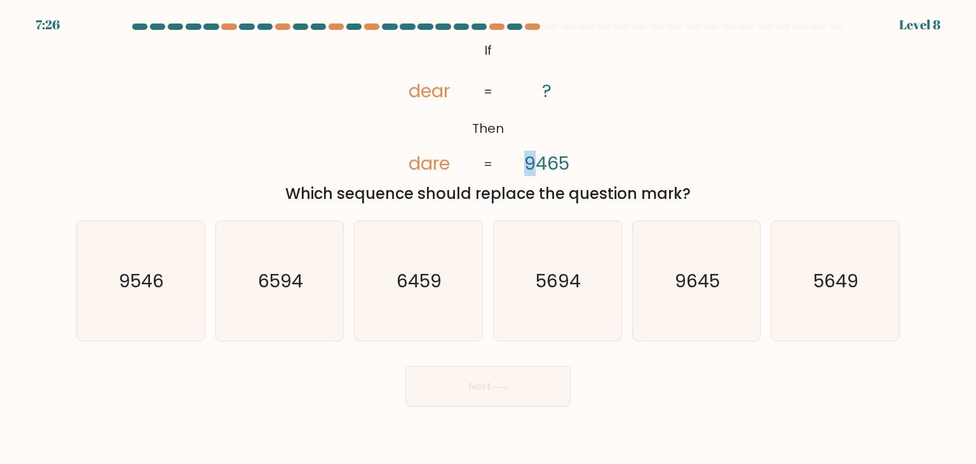
click at [532, 163] on tspan "9465" at bounding box center [546, 163] width 45 height 25
click at [425, 88] on tspan "dear" at bounding box center [429, 90] width 41 height 25
drag, startPoint x: 572, startPoint y: 156, endPoint x: 545, endPoint y: 152, distance: 27.0
click at [566, 157] on icon "@import url('https://fonts.googleapis.com/css?family=Abril+Fatface:400,100,100i…" at bounding box center [488, 107] width 226 height 139
drag, startPoint x: 422, startPoint y: 166, endPoint x: 430, endPoint y: 166, distance: 8.3
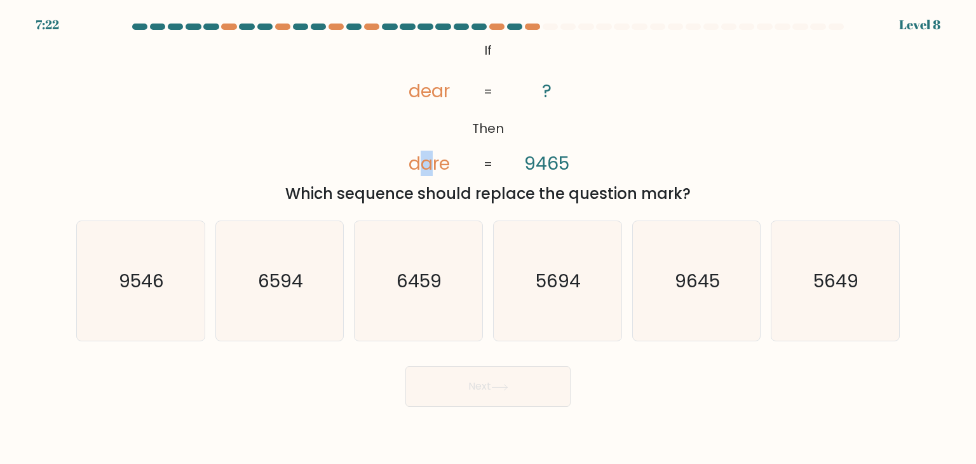
click at [430, 166] on tspan "dare" at bounding box center [429, 163] width 41 height 25
click at [139, 318] on icon "9546" at bounding box center [140, 280] width 119 height 119
click at [488, 238] on input "a. 9546" at bounding box center [488, 235] width 1 height 6
radio input "true"
click at [560, 391] on button "Next" at bounding box center [487, 386] width 165 height 41
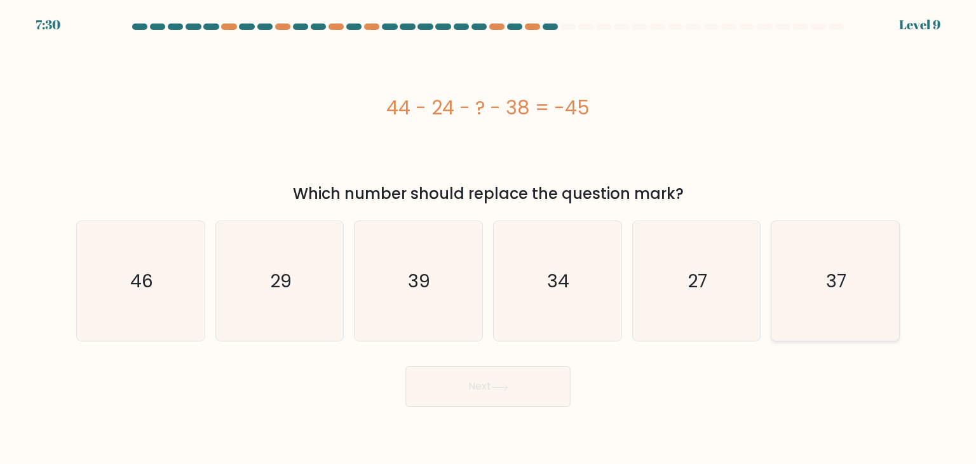
click at [836, 231] on icon "37" at bounding box center [834, 280] width 119 height 119
click at [489, 232] on input "f. 37" at bounding box center [488, 235] width 1 height 6
radio input "true"
click at [752, 264] on icon "27" at bounding box center [696, 280] width 119 height 119
click at [489, 238] on input "e. 27" at bounding box center [488, 235] width 1 height 6
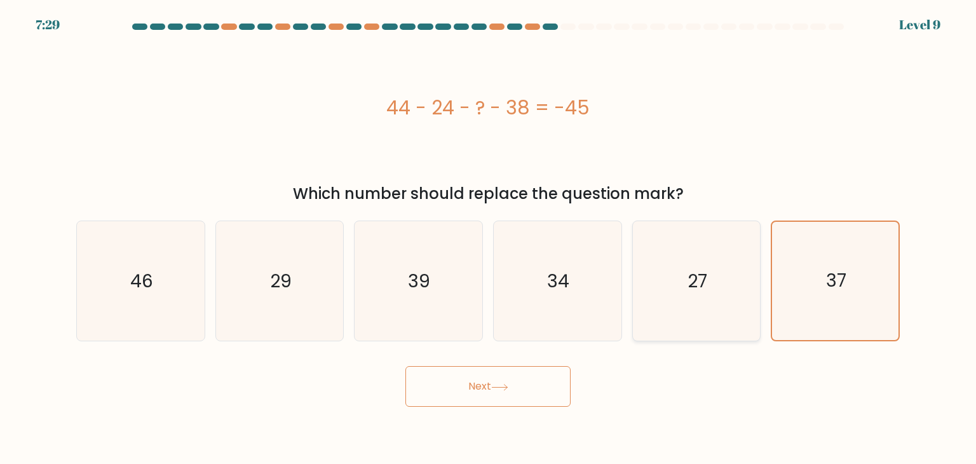
radio input "true"
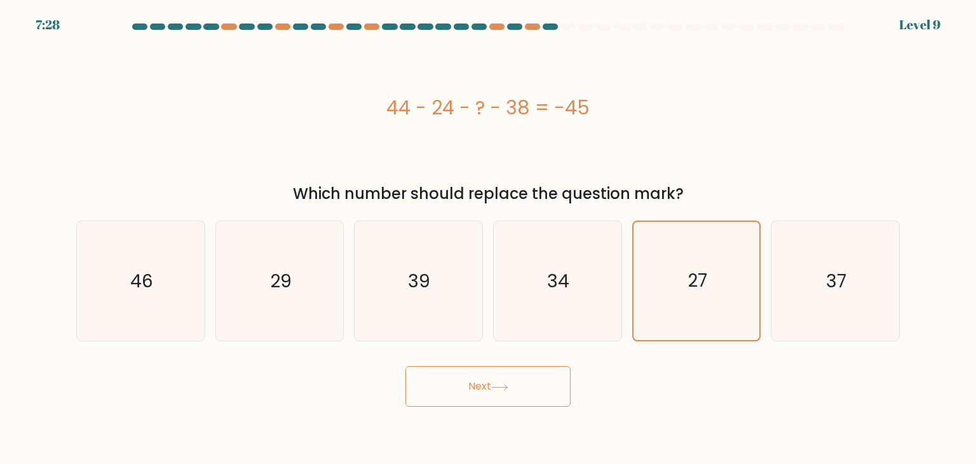
click at [515, 395] on button "Next" at bounding box center [487, 386] width 165 height 41
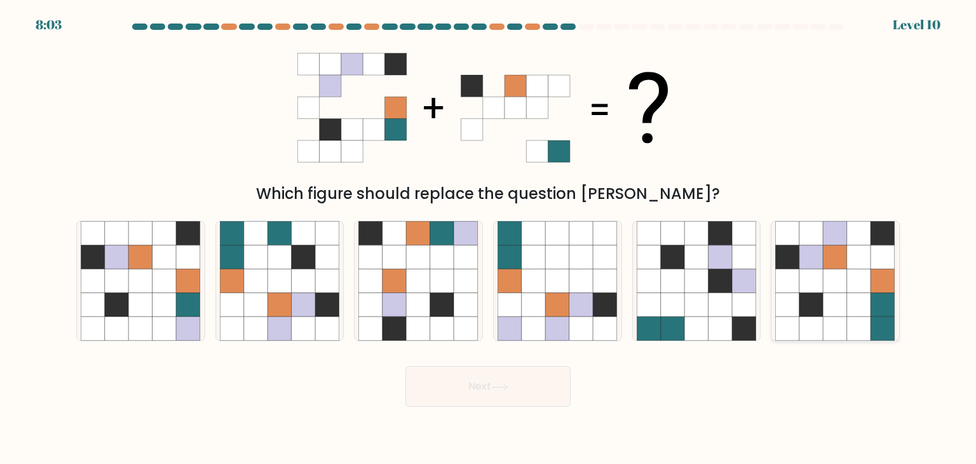
click at [800, 275] on icon at bounding box center [811, 281] width 24 height 24
click at [489, 238] on input "f." at bounding box center [488, 235] width 1 height 6
radio input "true"
click at [523, 393] on button "Next" at bounding box center [487, 386] width 165 height 41
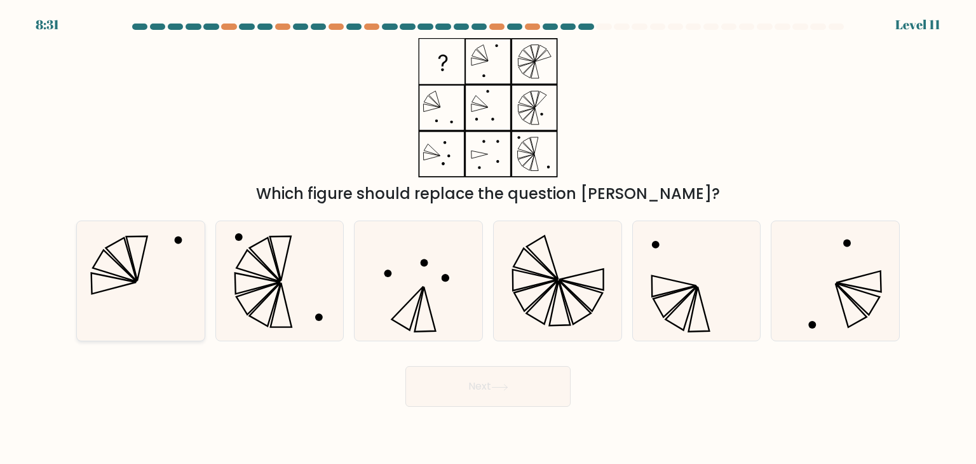
click at [187, 289] on icon at bounding box center [140, 280] width 119 height 119
click at [488, 238] on input "a." at bounding box center [488, 235] width 1 height 6
radio input "true"
click at [447, 379] on button "Next" at bounding box center [487, 386] width 165 height 41
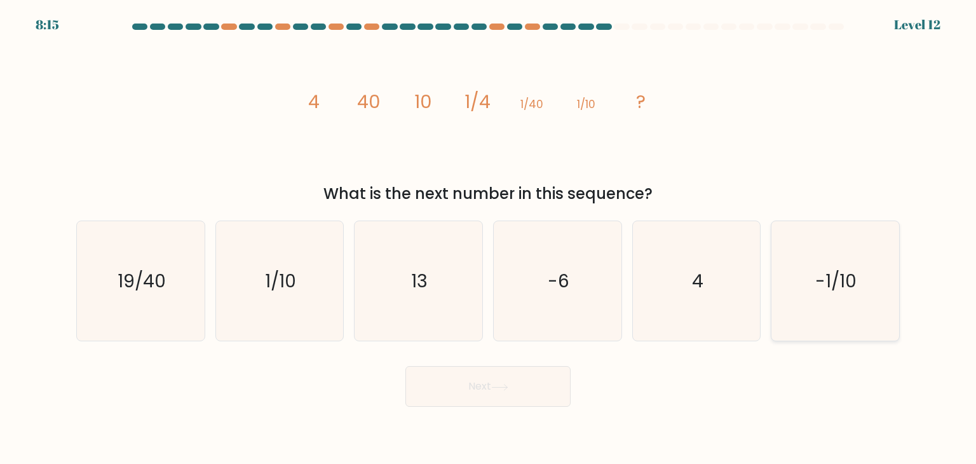
click at [847, 314] on icon "-1/10" at bounding box center [834, 280] width 119 height 119
click at [489, 238] on input "f. -1/10" at bounding box center [488, 235] width 1 height 6
radio input "true"
click at [118, 295] on icon "19/40" at bounding box center [140, 280] width 119 height 119
click at [488, 238] on input "a. 19/40" at bounding box center [488, 235] width 1 height 6
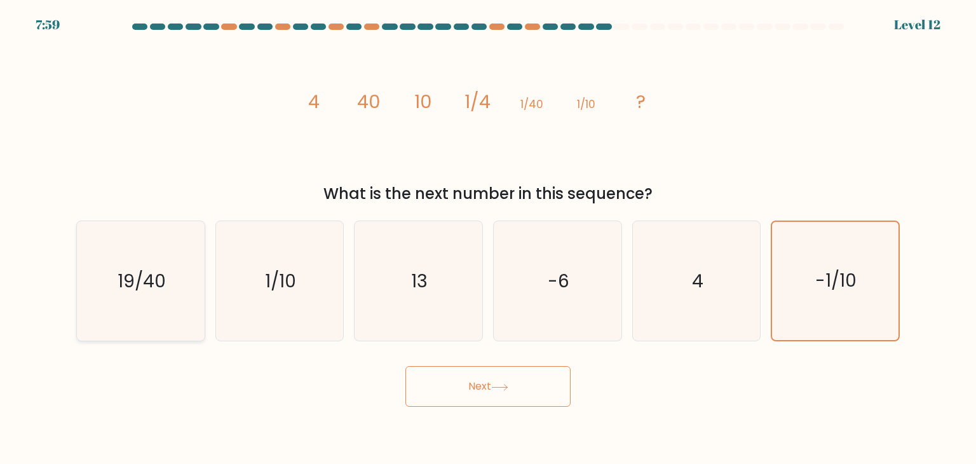
radio input "true"
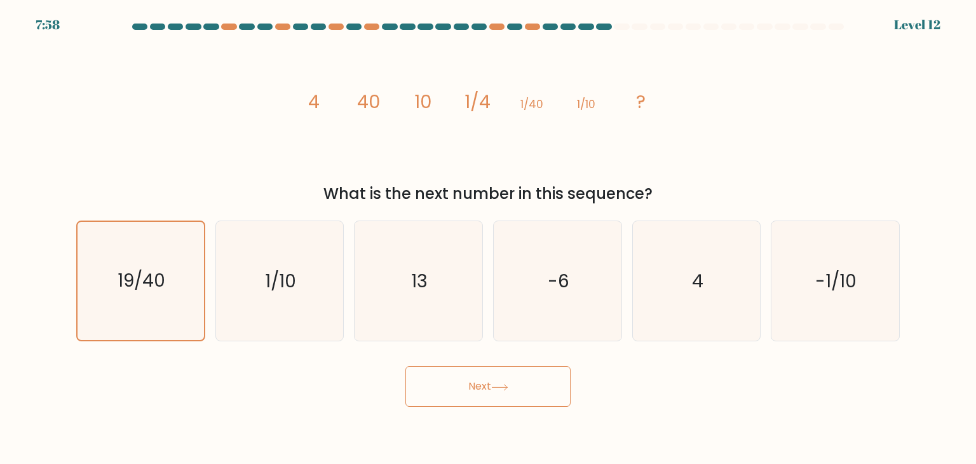
click at [461, 372] on button "Next" at bounding box center [487, 386] width 165 height 41
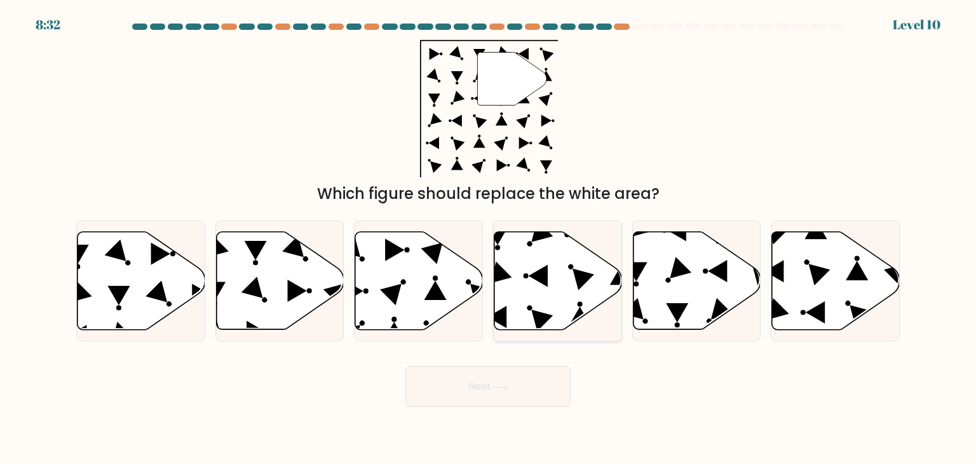
click at [559, 265] on icon at bounding box center [558, 281] width 128 height 98
click at [489, 238] on input "d." at bounding box center [488, 235] width 1 height 6
radio input "true"
click at [531, 374] on button "Next" at bounding box center [487, 386] width 165 height 41
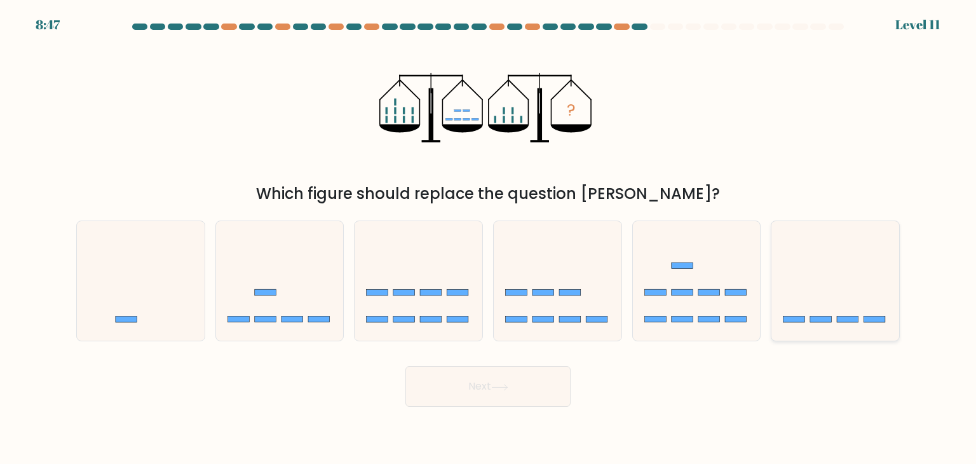
click at [822, 304] on icon at bounding box center [835, 280] width 128 height 105
click at [489, 238] on input "f." at bounding box center [488, 235] width 1 height 6
radio input "true"
click at [529, 382] on button "Next" at bounding box center [487, 386] width 165 height 41
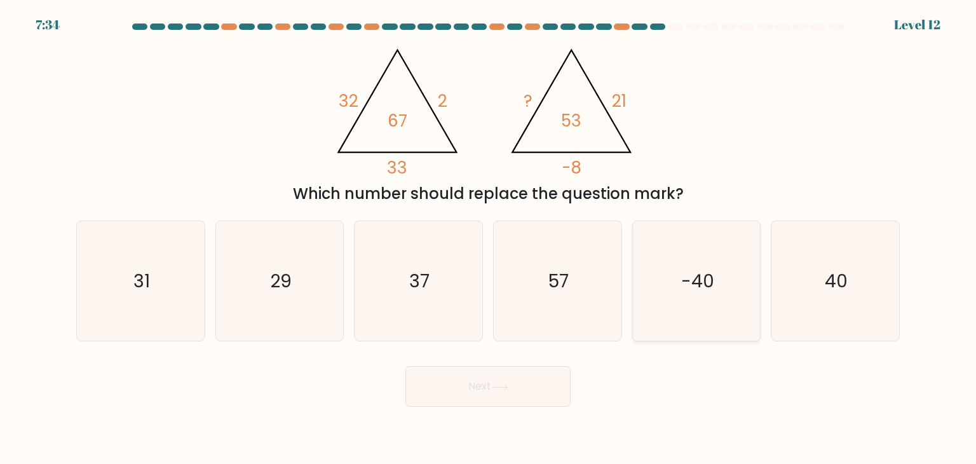
click at [680, 290] on icon "-40" at bounding box center [696, 280] width 119 height 119
click at [489, 238] on input "e. -40" at bounding box center [488, 235] width 1 height 6
radio input "true"
click at [531, 389] on button "Next" at bounding box center [487, 386] width 165 height 41
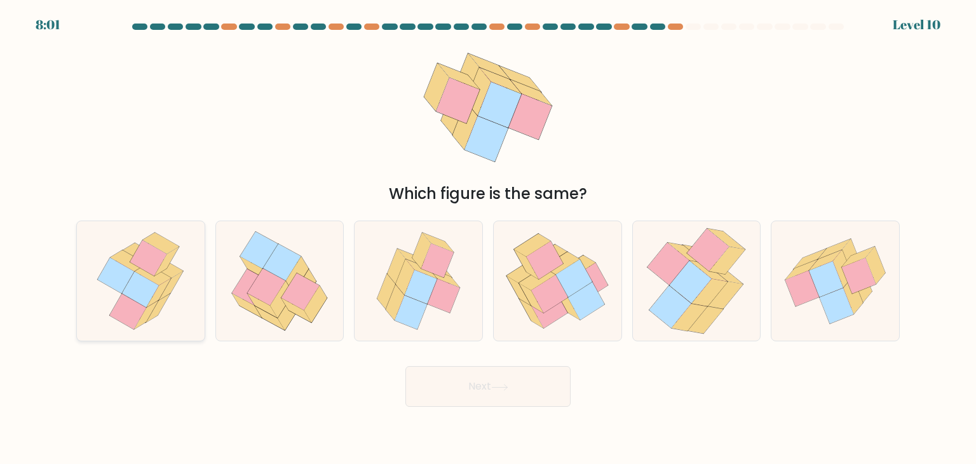
click at [137, 292] on icon at bounding box center [140, 290] width 37 height 36
click at [488, 238] on input "a." at bounding box center [488, 235] width 1 height 6
radio input "true"
click at [480, 377] on button "Next" at bounding box center [487, 386] width 165 height 41
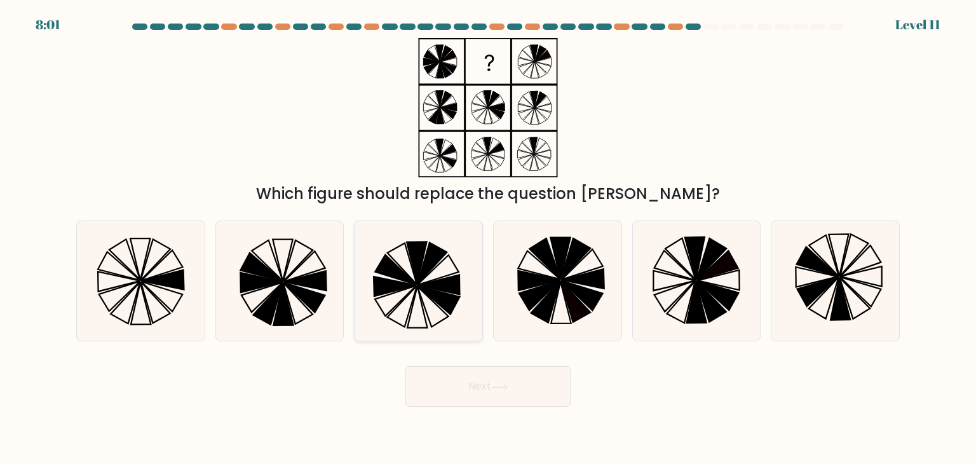
click at [450, 295] on icon at bounding box center [439, 300] width 42 height 29
click at [488, 238] on input "c." at bounding box center [488, 235] width 1 height 6
radio input "true"
click at [463, 384] on button "Next" at bounding box center [487, 386] width 165 height 41
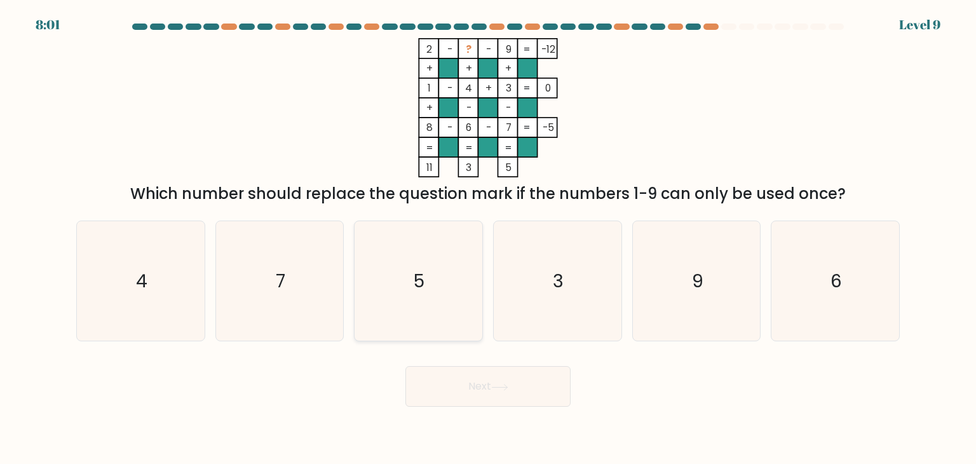
click at [447, 301] on icon "5" at bounding box center [417, 280] width 119 height 119
click at [488, 238] on input "c. 5" at bounding box center [488, 235] width 1 height 6
radio input "true"
click at [470, 395] on button "Next" at bounding box center [487, 386] width 165 height 41
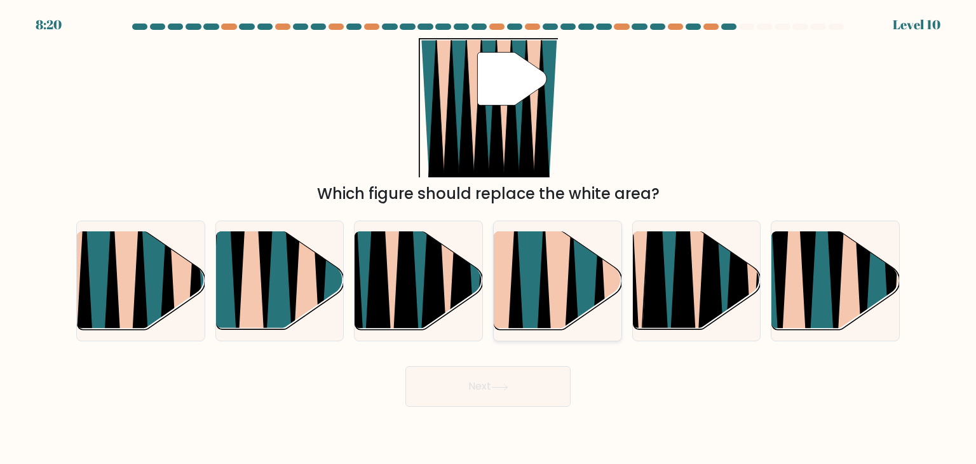
click at [510, 288] on icon at bounding box center [501, 334] width 29 height 255
click at [489, 238] on input "d." at bounding box center [488, 235] width 1 height 6
radio input "true"
click at [165, 298] on icon at bounding box center [168, 337] width 29 height 255
click at [488, 238] on input "a." at bounding box center [488, 235] width 1 height 6
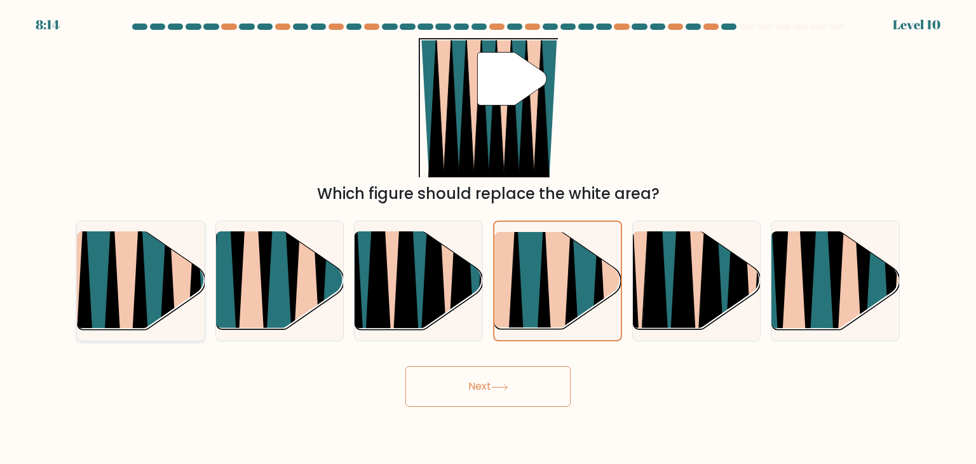
radio input "true"
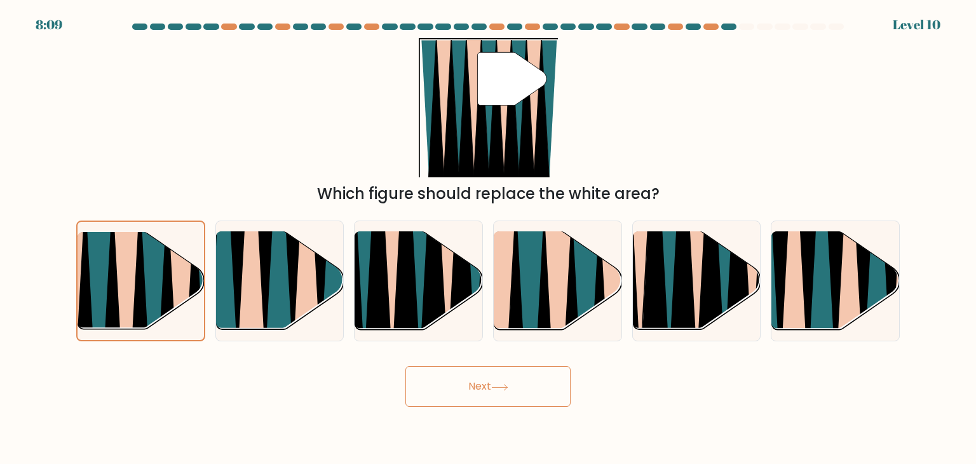
click at [549, 379] on button "Next" at bounding box center [487, 386] width 165 height 41
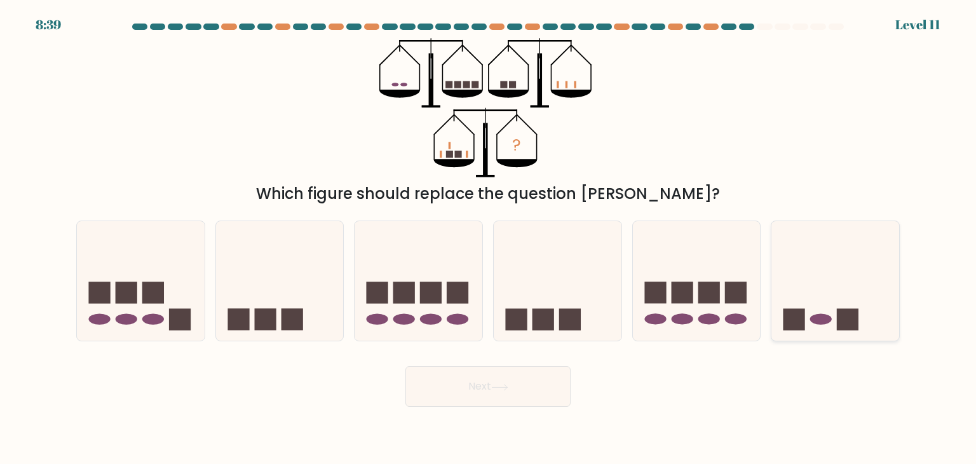
click at [857, 302] on icon at bounding box center [835, 280] width 128 height 105
click at [489, 238] on input "f." at bounding box center [488, 235] width 1 height 6
radio input "true"
click at [524, 386] on button "Next" at bounding box center [487, 386] width 165 height 41
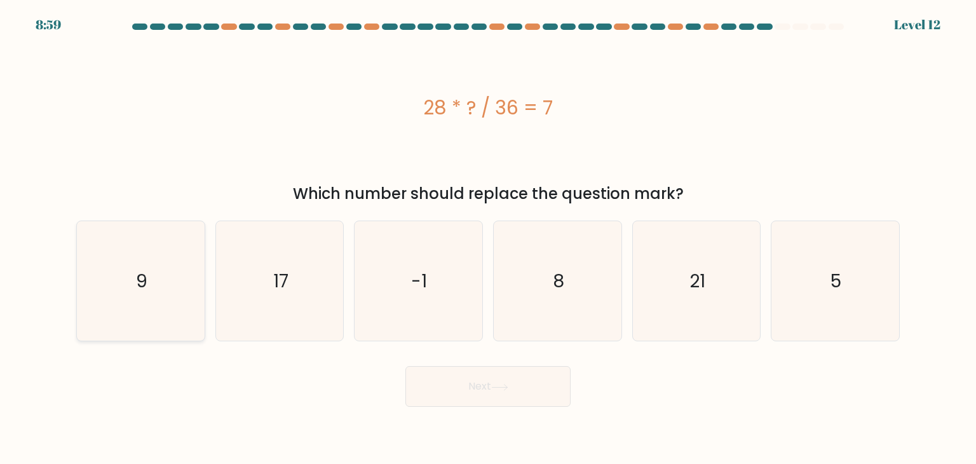
click at [167, 292] on icon "9" at bounding box center [140, 280] width 119 height 119
click at [488, 238] on input "a. 9" at bounding box center [488, 235] width 1 height 6
radio input "true"
click at [459, 390] on button "Next" at bounding box center [487, 386] width 165 height 41
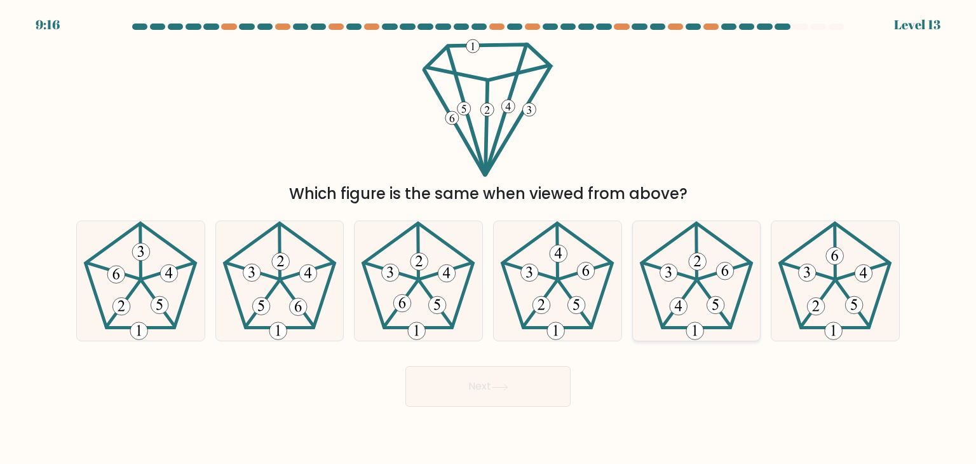
click at [705, 331] on icon at bounding box center [696, 280] width 119 height 119
click at [489, 238] on input "e." at bounding box center [488, 235] width 1 height 6
radio input "true"
click at [454, 395] on button "Next" at bounding box center [487, 386] width 165 height 41
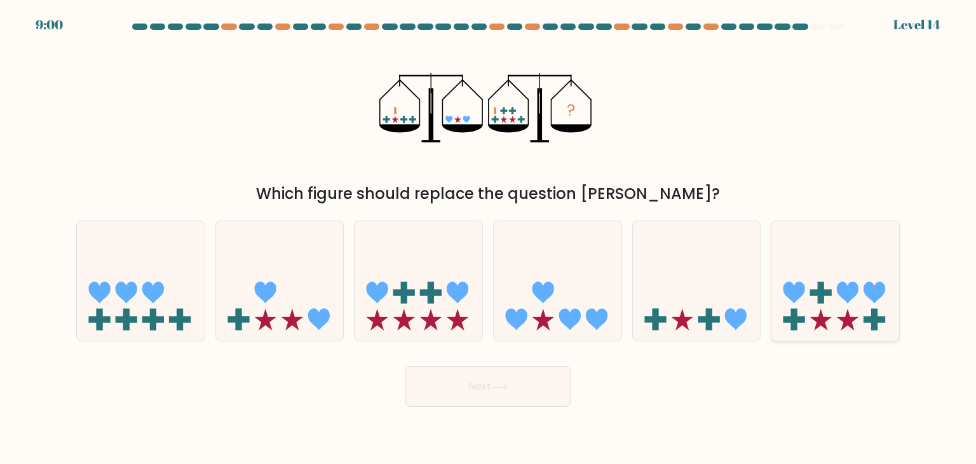
click at [832, 336] on div at bounding box center [835, 280] width 129 height 121
click at [489, 238] on input "f." at bounding box center [488, 235] width 1 height 6
radio input "true"
click at [524, 382] on button "Next" at bounding box center [487, 386] width 165 height 41
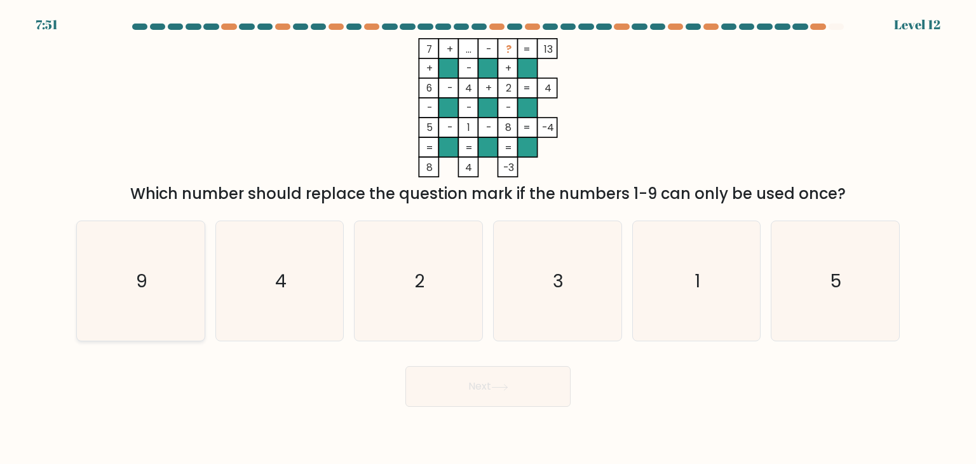
click at [172, 306] on icon "9" at bounding box center [140, 280] width 119 height 119
click at [488, 238] on input "a. 9" at bounding box center [488, 235] width 1 height 6
radio input "true"
click at [476, 398] on button "Next" at bounding box center [487, 386] width 165 height 41
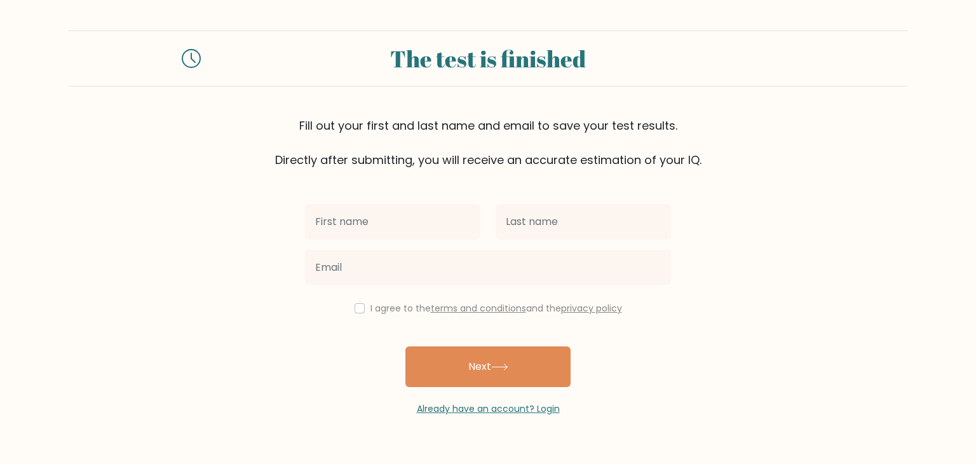
click at [389, 220] on input "text" at bounding box center [392, 222] width 175 height 36
type input "Celestrelle"
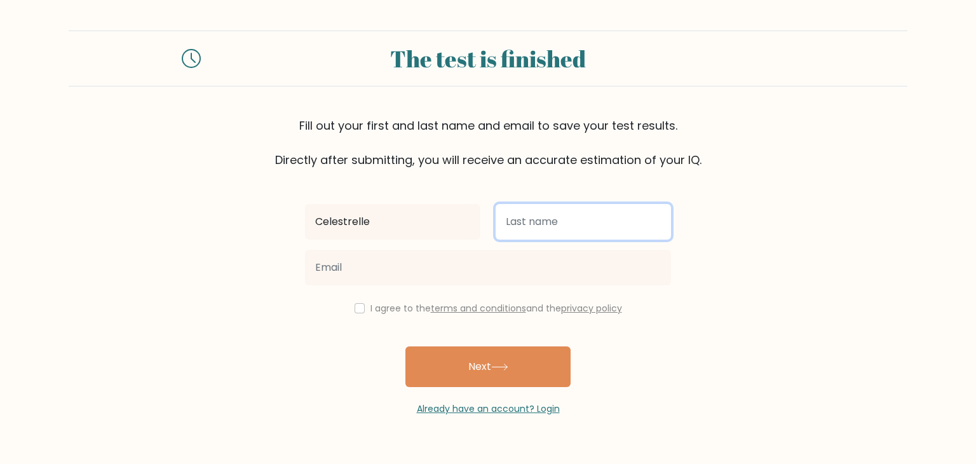
click at [592, 211] on input "text" at bounding box center [583, 222] width 175 height 36
type input "Timay"
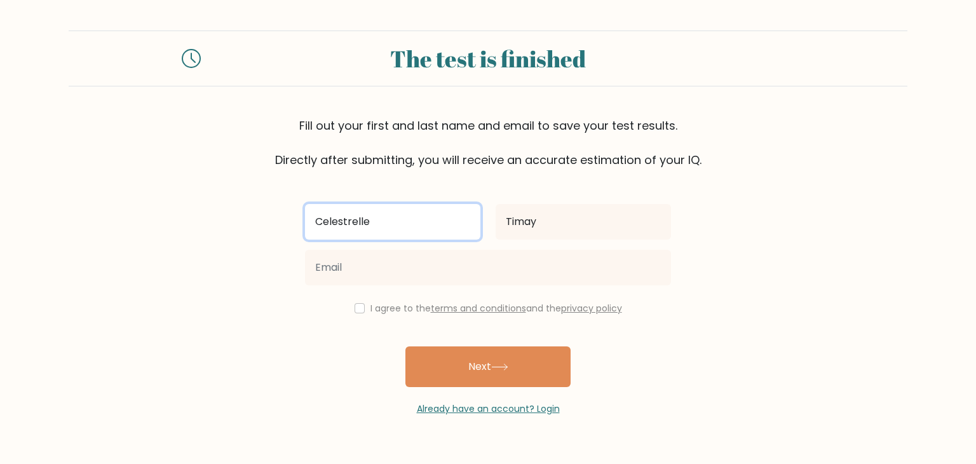
click at [396, 230] on input "Celestrelle" at bounding box center [392, 222] width 175 height 36
type input "CJ"
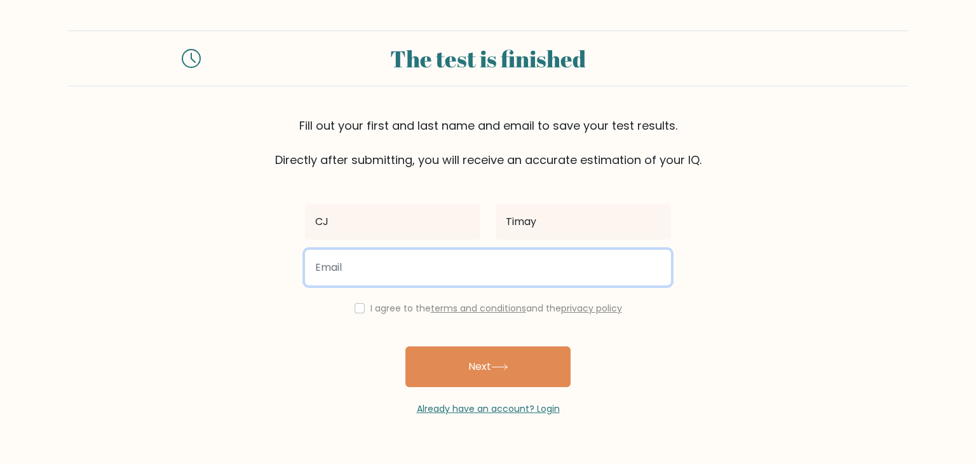
click at [395, 269] on input "email" at bounding box center [488, 268] width 366 height 36
type input "tcelestrelle@gmail.com"
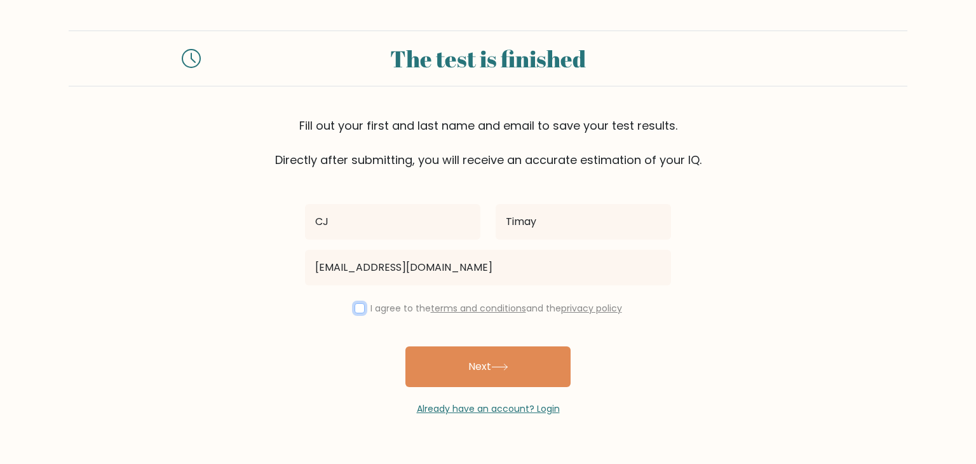
click at [358, 303] on input "checkbox" at bounding box center [360, 308] width 10 height 10
checkbox input "true"
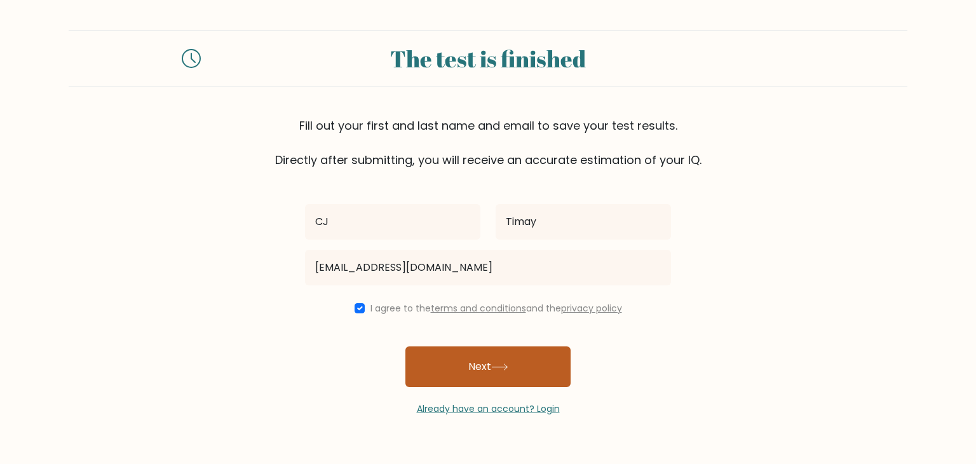
click at [455, 353] on button "Next" at bounding box center [487, 366] width 165 height 41
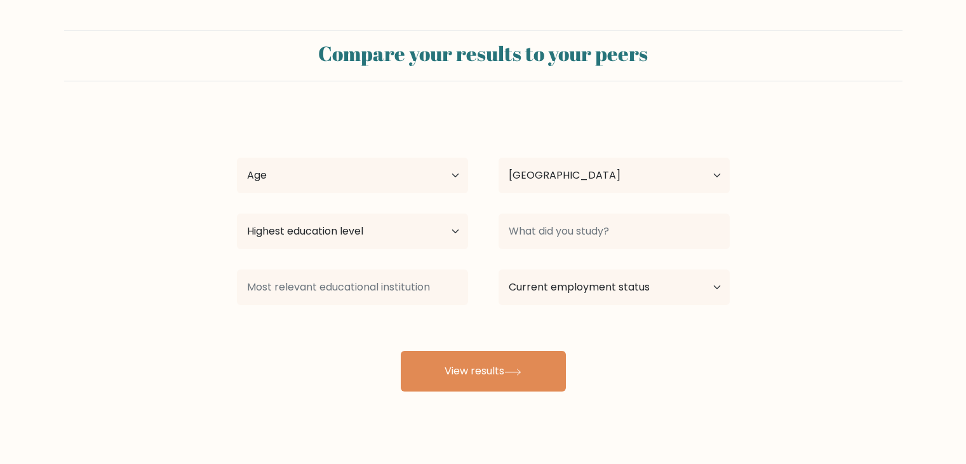
select select "PH"
click at [402, 159] on select "Age Under [DEMOGRAPHIC_DATA] [DEMOGRAPHIC_DATA] [DEMOGRAPHIC_DATA] [DEMOGRAPHIC…" at bounding box center [352, 176] width 231 height 36
select select "25_34"
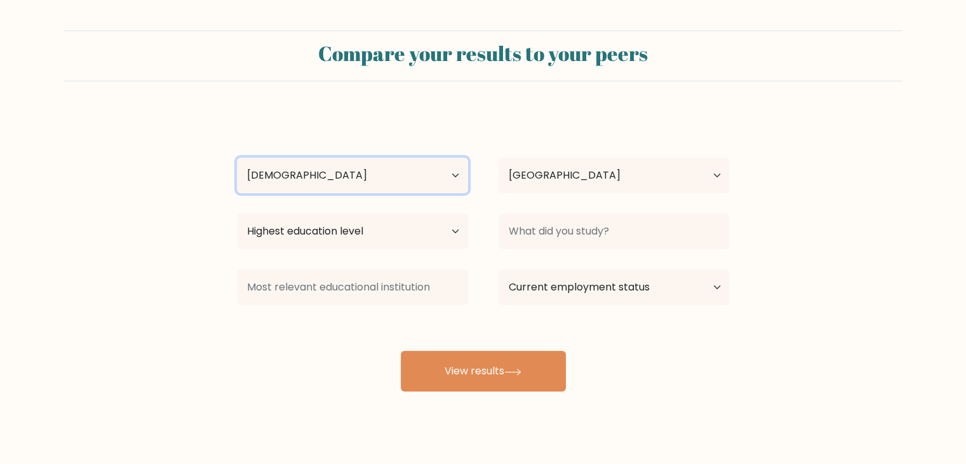
click at [237, 158] on select "Age Under [DEMOGRAPHIC_DATA] [DEMOGRAPHIC_DATA] [DEMOGRAPHIC_DATA] [DEMOGRAPHIC…" at bounding box center [352, 176] width 231 height 36
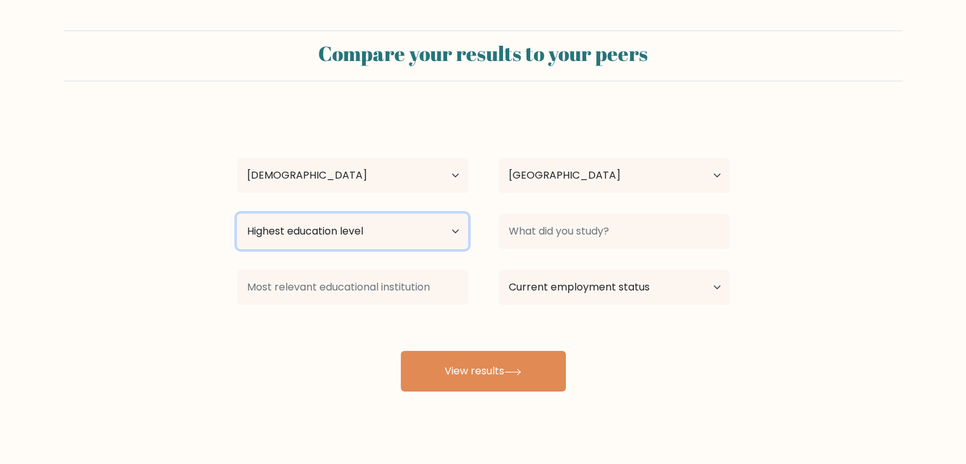
click at [416, 226] on select "Highest education level No schooling Primary Lower Secondary Upper Secondary Oc…" at bounding box center [352, 232] width 231 height 36
select select "occupation_specific"
click at [237, 214] on select "Highest education level No schooling Primary Lower Secondary Upper Secondary Oc…" at bounding box center [352, 232] width 231 height 36
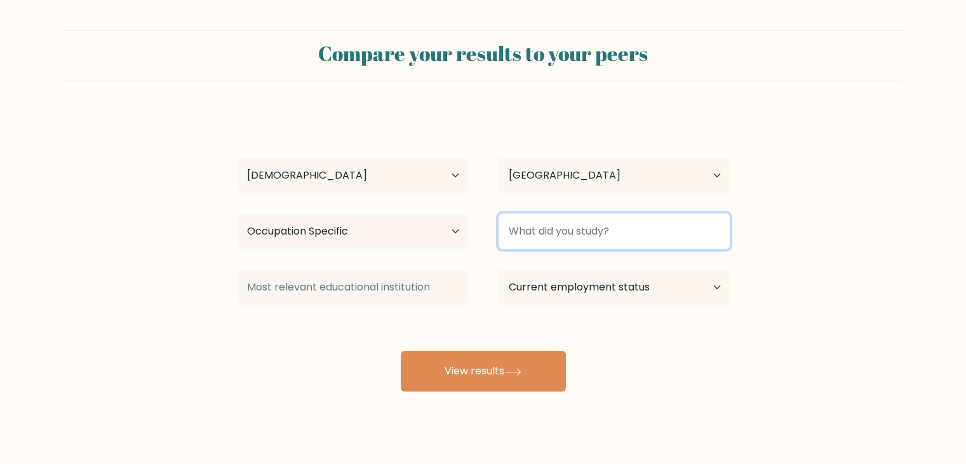
click at [537, 246] on input at bounding box center [614, 232] width 231 height 36
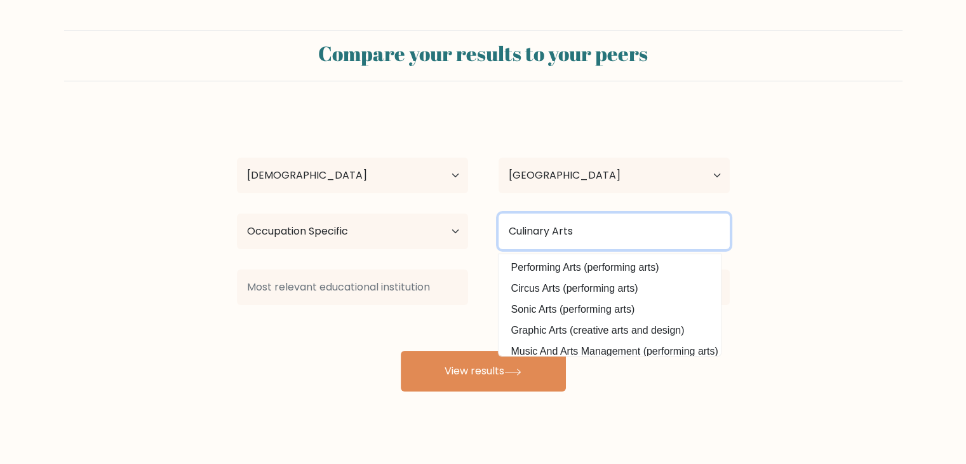
type input "Culinary Arts"
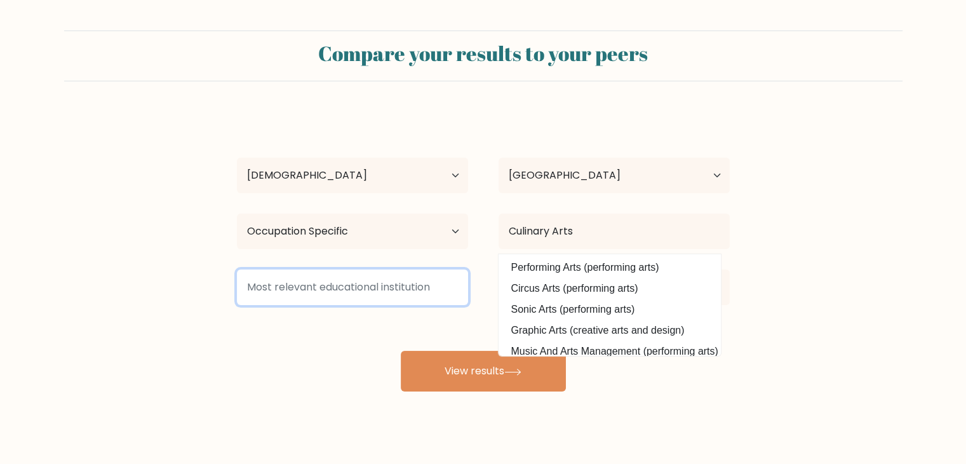
click at [439, 292] on input at bounding box center [352, 287] width 231 height 36
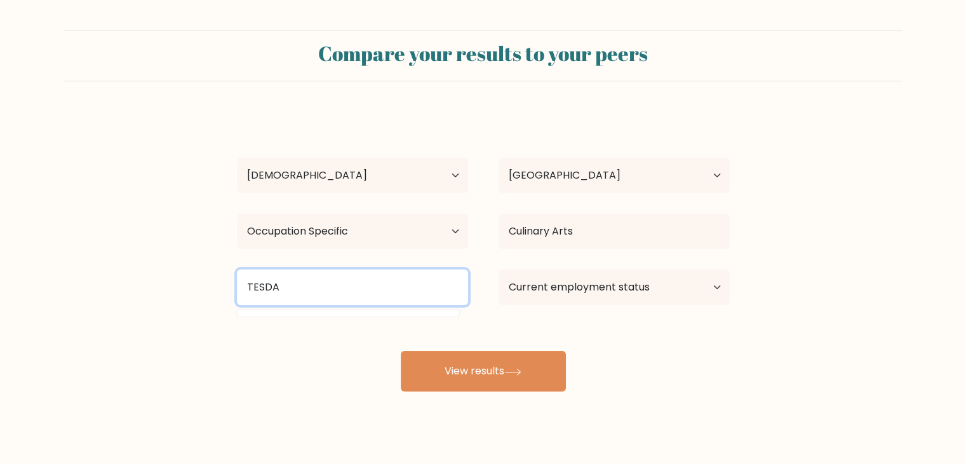
type input "TESDA"
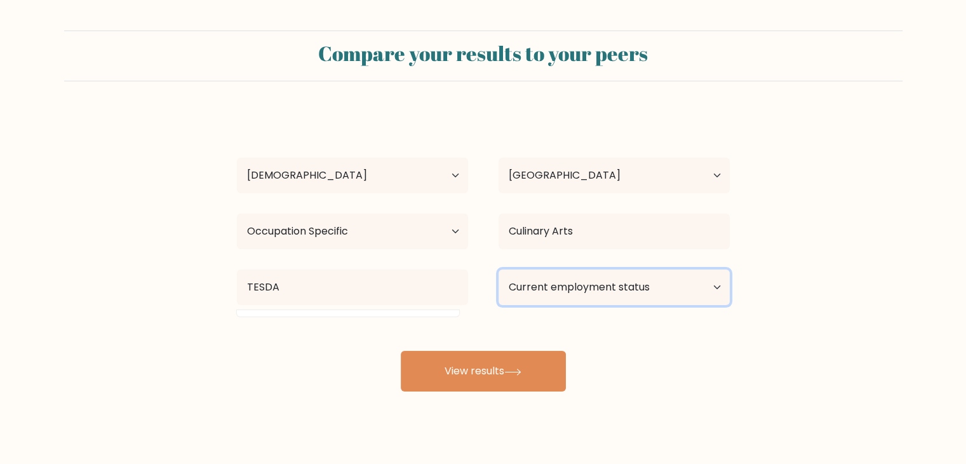
click at [564, 299] on select "Current employment status Employed Student Retired Other / prefer not to answer" at bounding box center [614, 287] width 231 height 36
select select "other"
click at [499, 269] on select "Current employment status Employed Student Retired Other / prefer not to answer" at bounding box center [614, 287] width 231 height 36
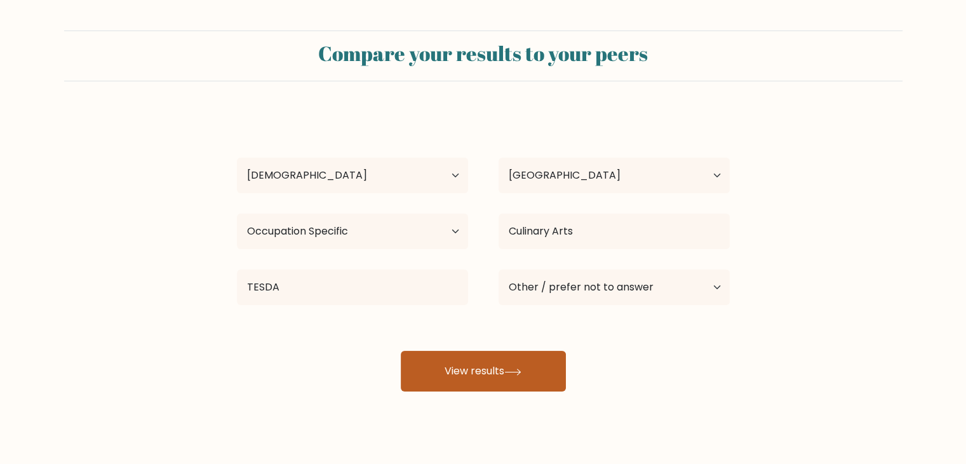
click at [531, 383] on button "View results" at bounding box center [483, 371] width 165 height 41
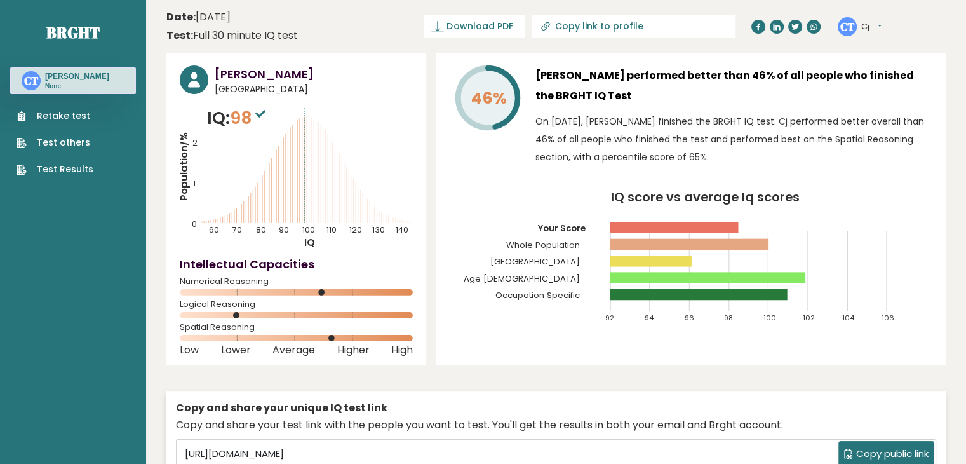
click at [869, 31] on button "Cj" at bounding box center [872, 26] width 20 height 13
click at [893, 94] on link "Logout" at bounding box center [894, 99] width 65 height 18
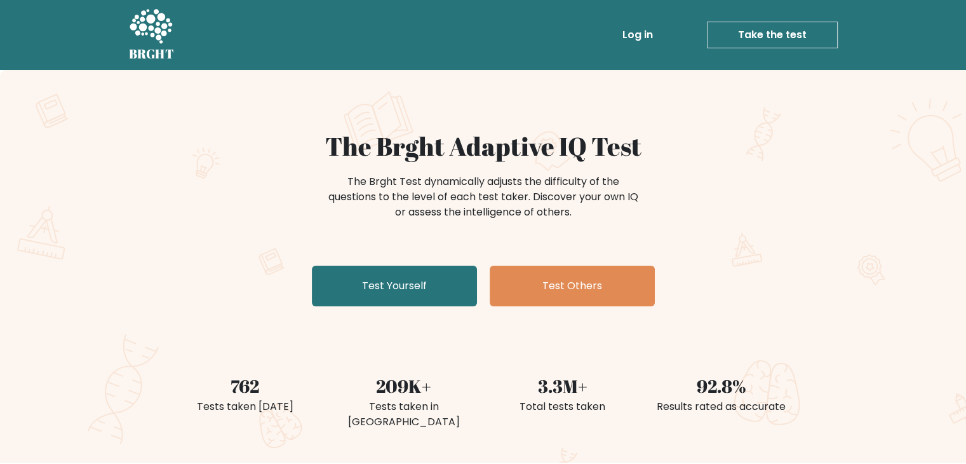
click at [658, 32] on link "Log in" at bounding box center [638, 34] width 41 height 25
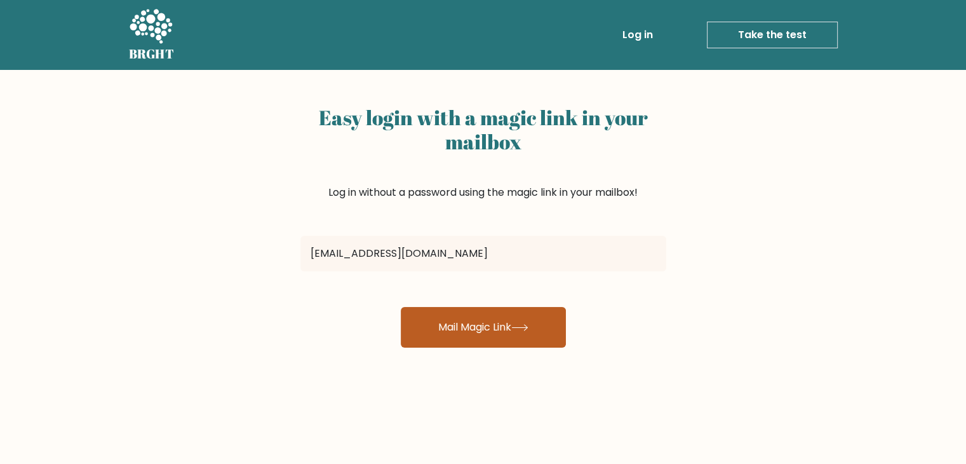
type input "celestrellejoy16@gmail.com"
click at [510, 332] on button "Mail Magic Link" at bounding box center [483, 327] width 165 height 41
